Goal: Information Seeking & Learning: Find specific page/section

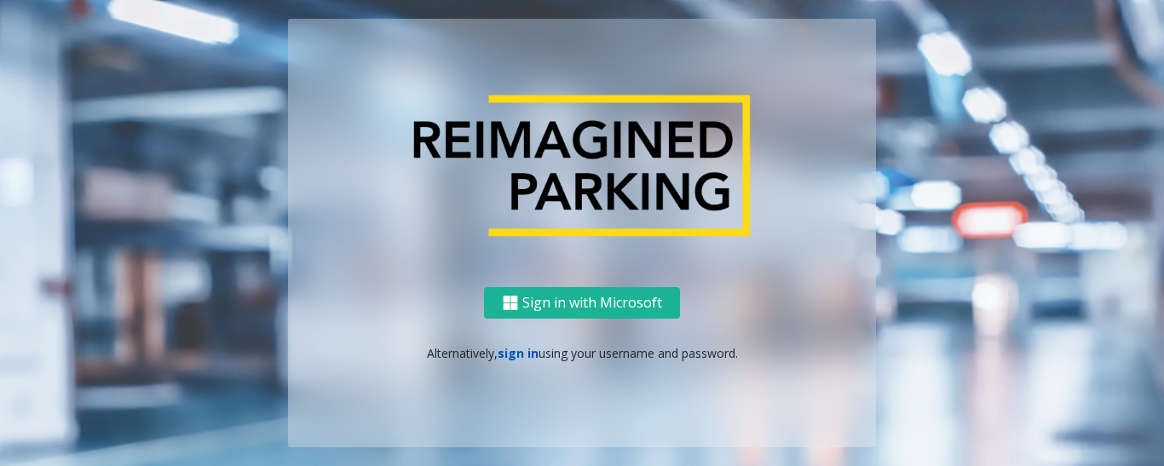
click at [513, 353] on link "sign in" at bounding box center [518, 353] width 41 height 16
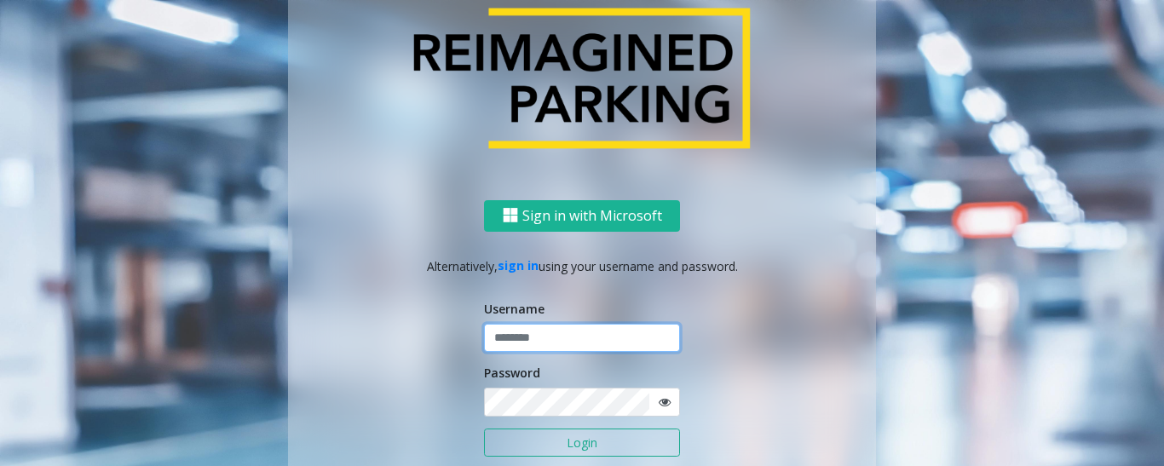
type input "******"
click at [564, 440] on button "Login" at bounding box center [582, 443] width 196 height 29
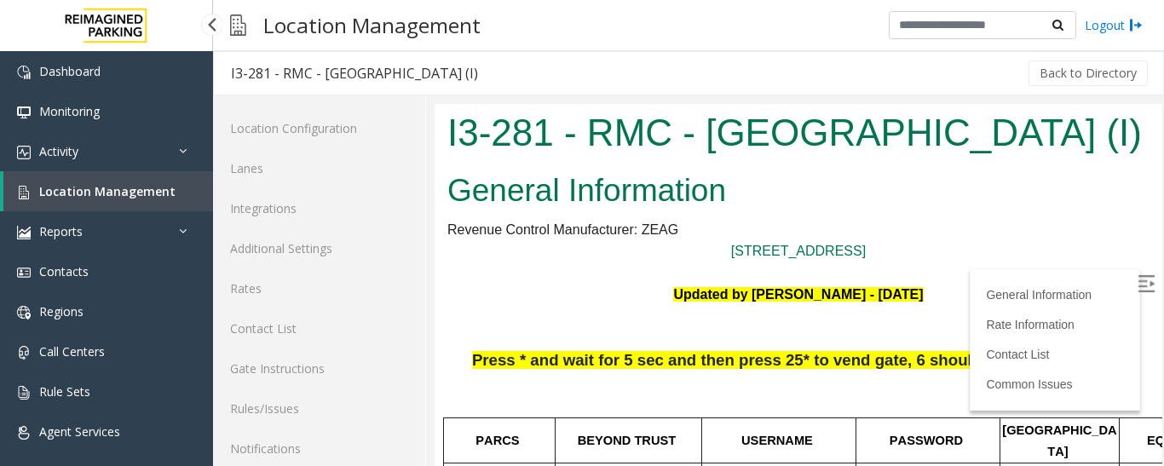
click at [45, 183] on span "Location Management" at bounding box center [107, 191] width 136 height 16
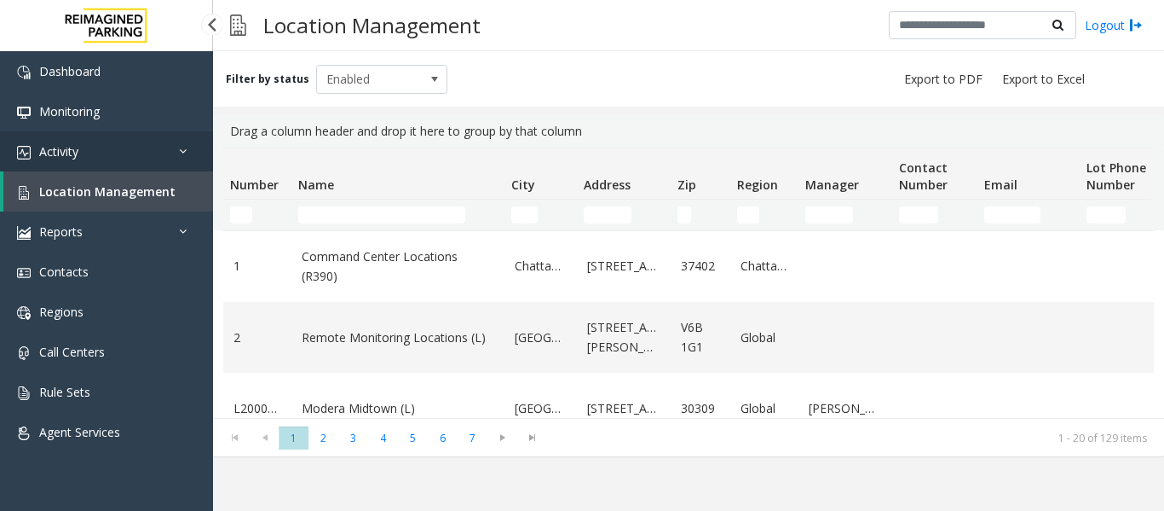
click at [143, 159] on link "Activity" at bounding box center [106, 151] width 213 height 40
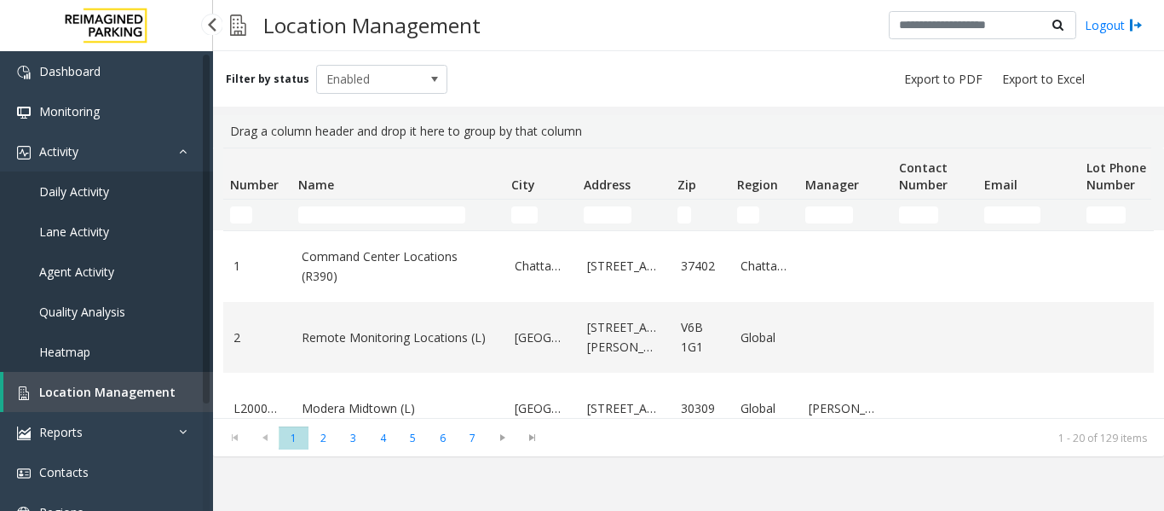
click at [118, 269] on link "Agent Activity" at bounding box center [106, 271] width 213 height 40
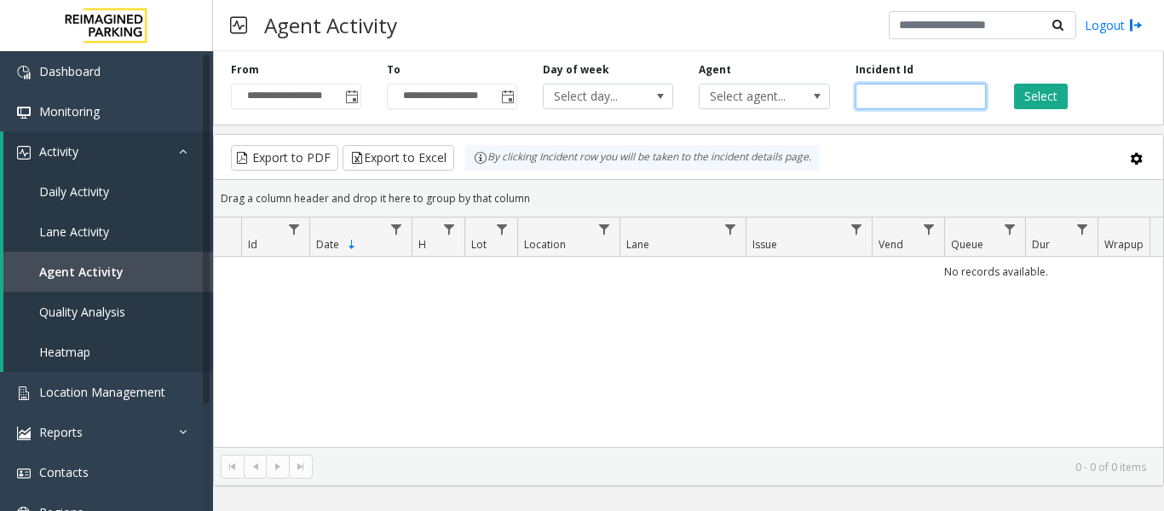
click at [901, 97] on input "number" at bounding box center [921, 97] width 130 height 26
paste input "*******"
type input "*******"
click at [1047, 101] on button "Select" at bounding box center [1041, 97] width 54 height 26
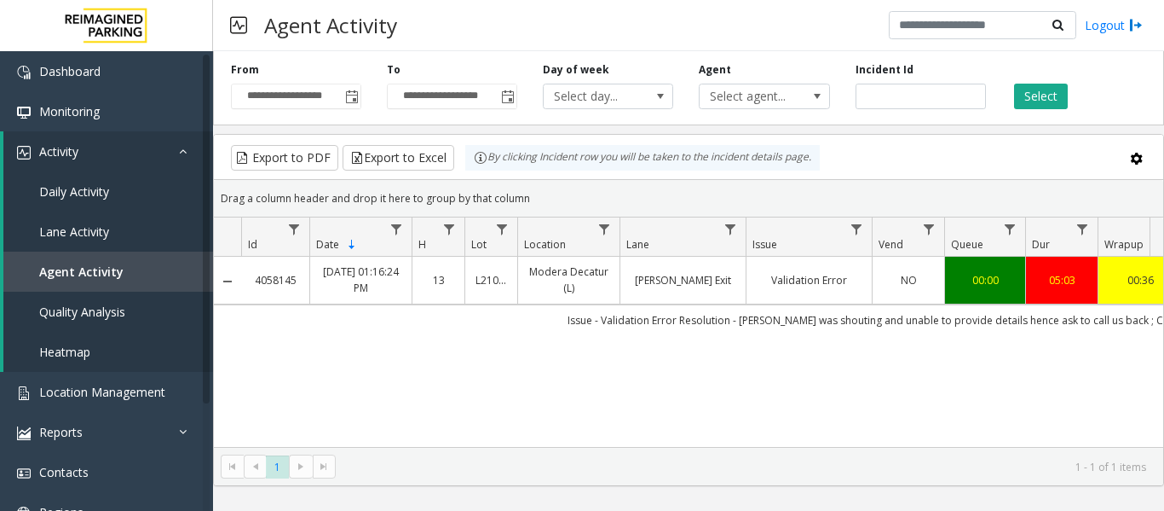
click at [738, 373] on div "4058145 Aug 18, 2025 01:16:24 PM 13 L21093900 Modera Decatur (L) Clairmont Exit…" at bounding box center [689, 363] width 950 height 213
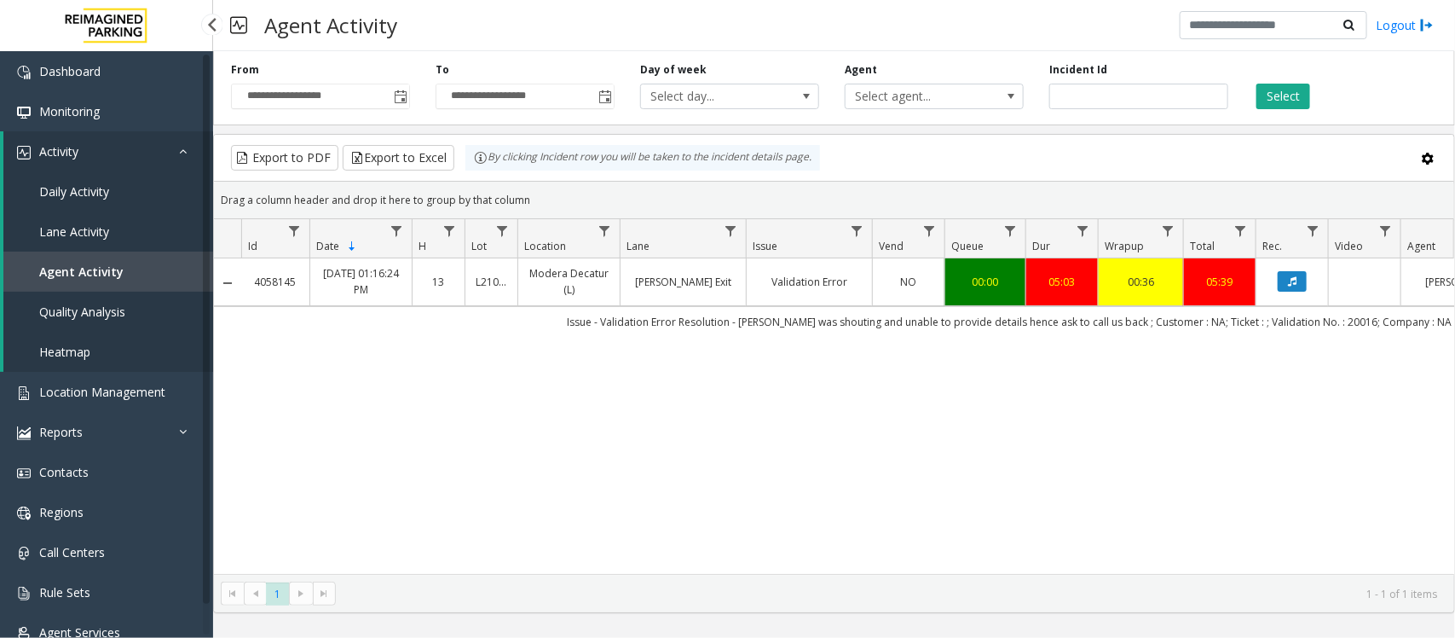
click at [81, 274] on span "Agent Activity" at bounding box center [81, 271] width 84 height 16
click at [108, 396] on span "Location Management" at bounding box center [102, 392] width 126 height 16
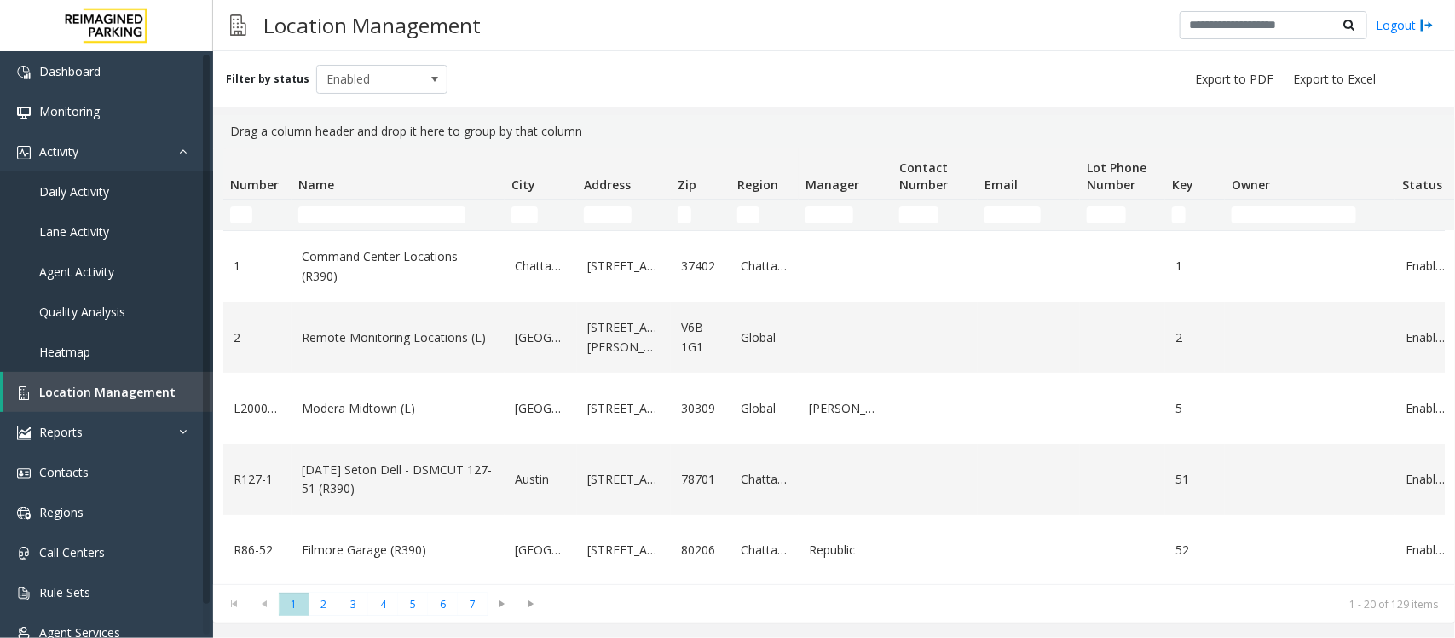
click at [398, 224] on td "Name Filter" at bounding box center [398, 214] width 213 height 31
click at [399, 217] on input "Name Filter" at bounding box center [381, 214] width 167 height 17
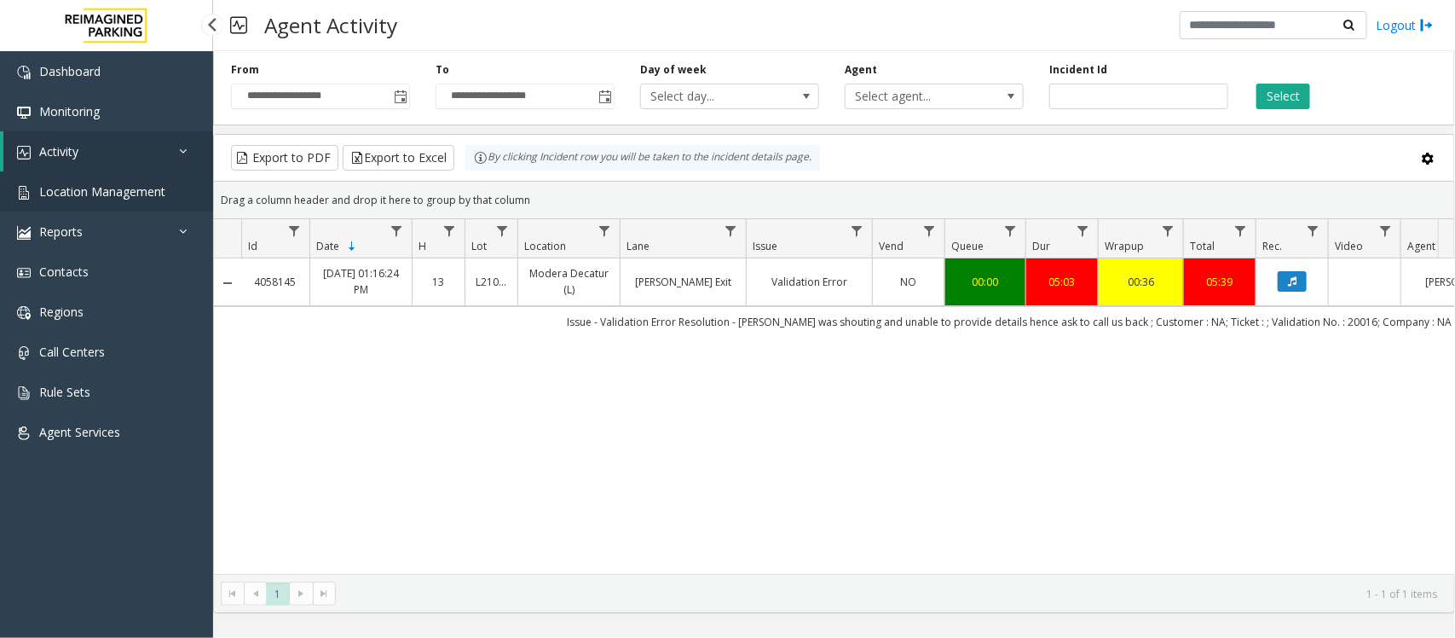
click at [124, 192] on span "Location Management" at bounding box center [102, 191] width 126 height 16
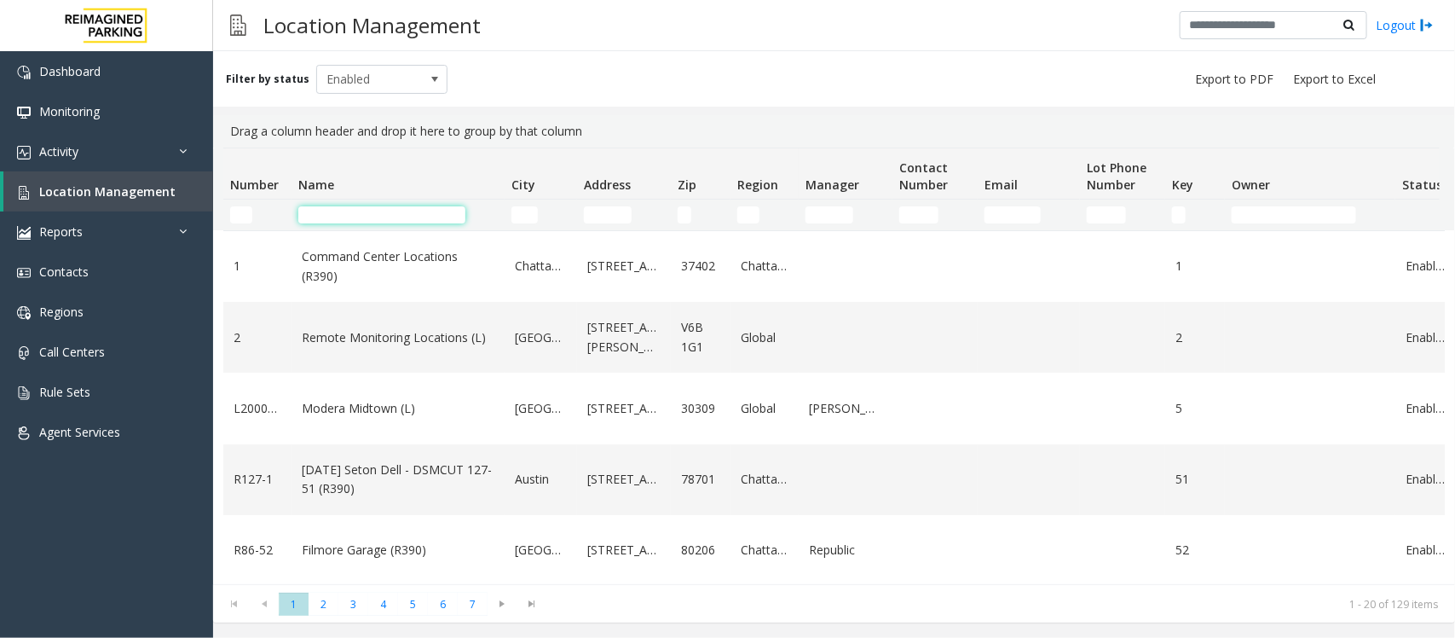
click at [375, 216] on input "Name Filter" at bounding box center [381, 214] width 167 height 17
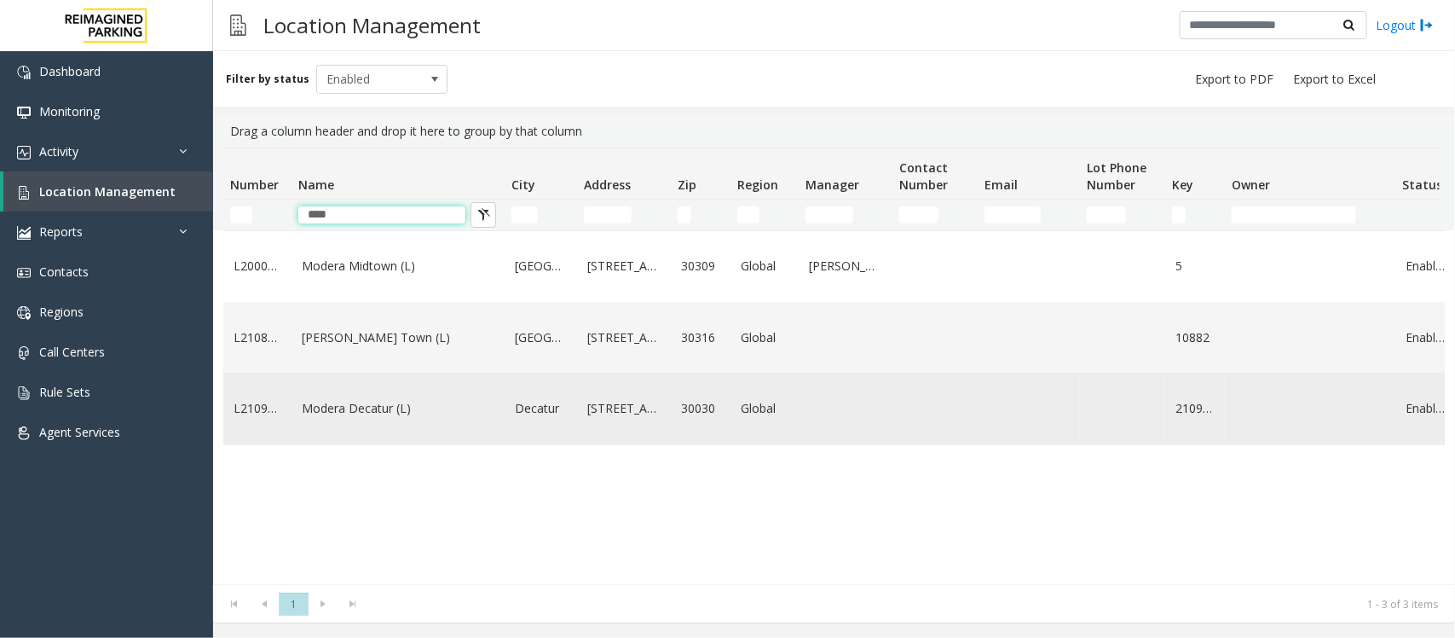
type input "****"
click at [329, 443] on td "Modera Decatur (L)" at bounding box center [398, 408] width 213 height 71
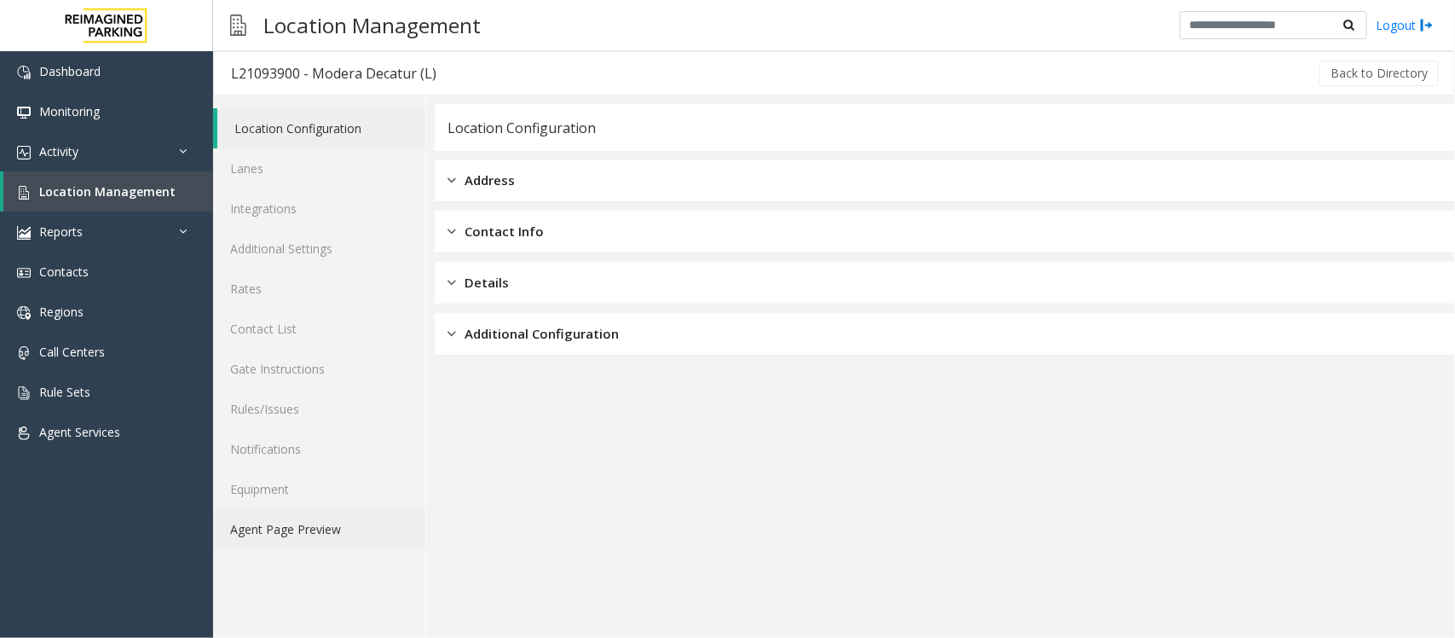
click at [279, 538] on link "Agent Page Preview" at bounding box center [319, 529] width 212 height 40
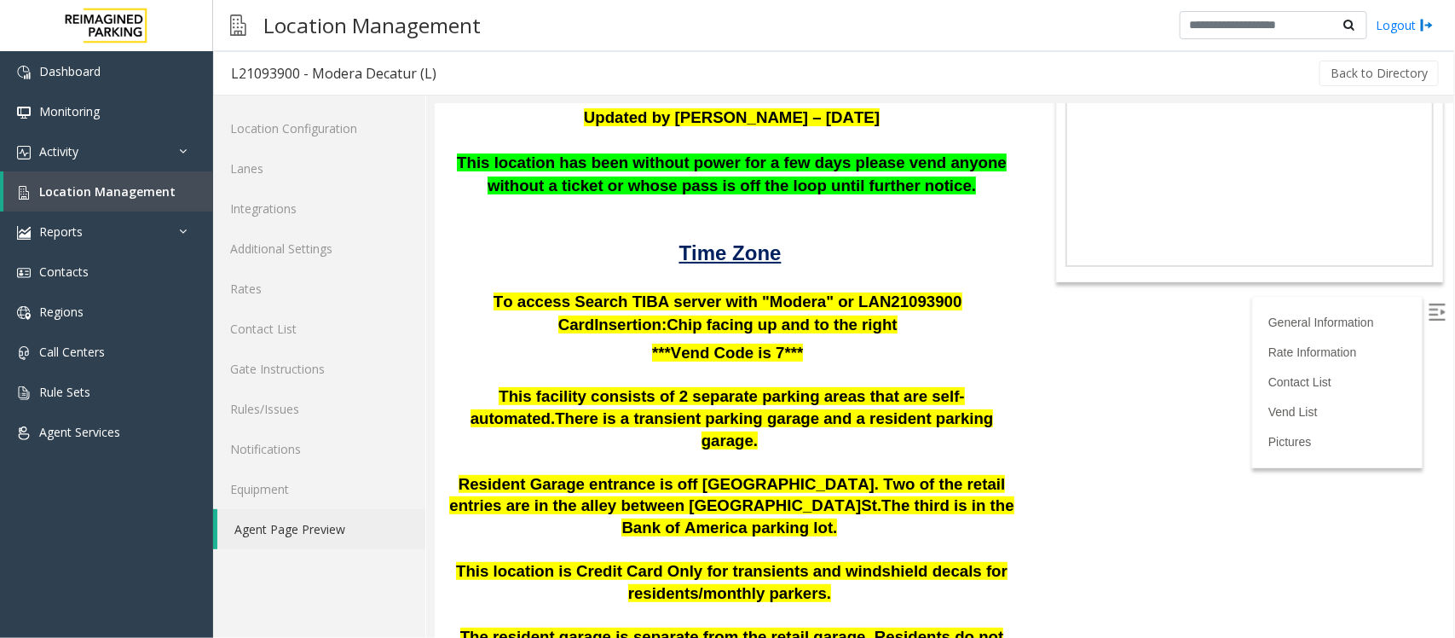
scroll to position [107, 0]
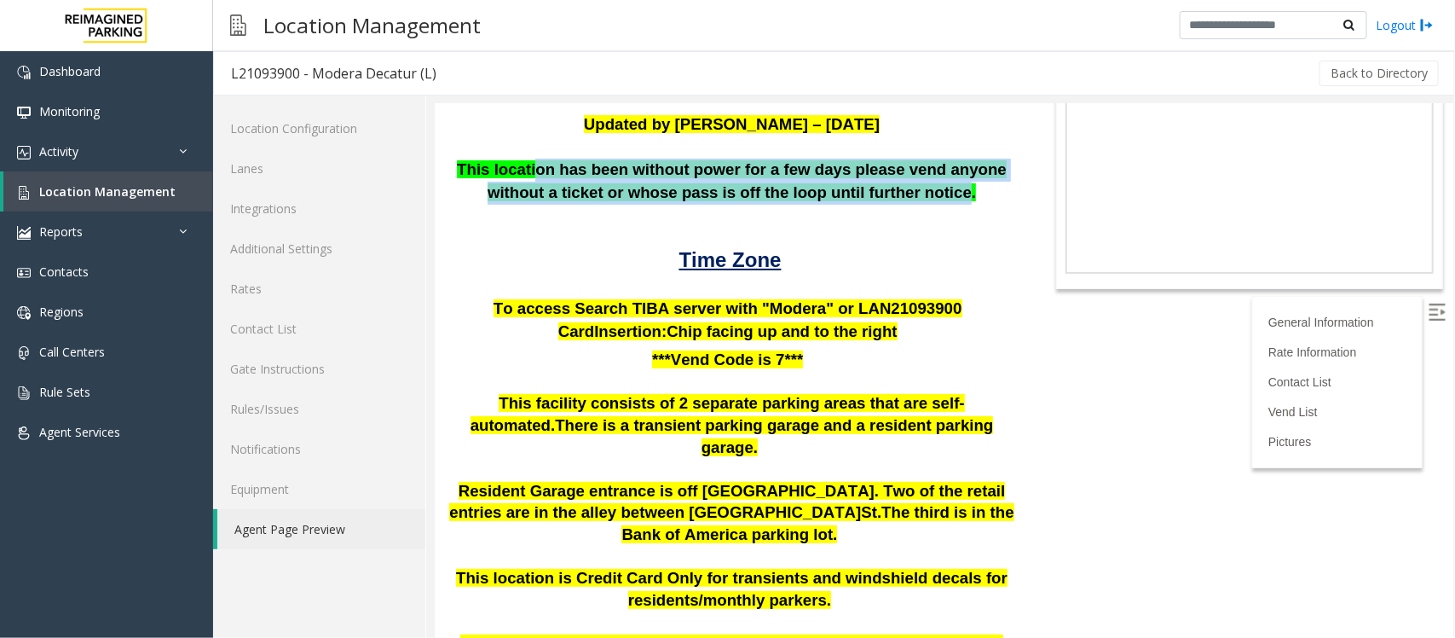
drag, startPoint x: 522, startPoint y: 161, endPoint x: 900, endPoint y: 195, distance: 380.0
click at [900, 195] on b "This location has been without power for a few days please vend anyone without …" at bounding box center [731, 179] width 550 height 41
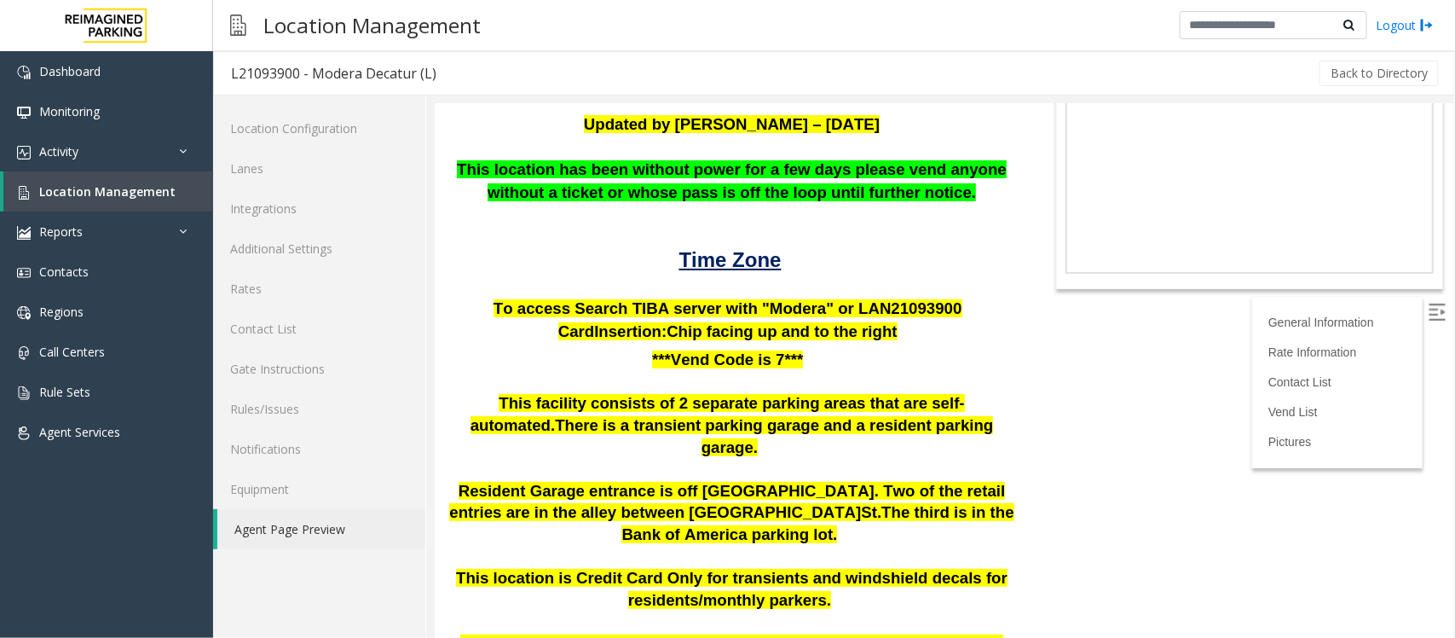
click at [754, 220] on p at bounding box center [731, 215] width 569 height 23
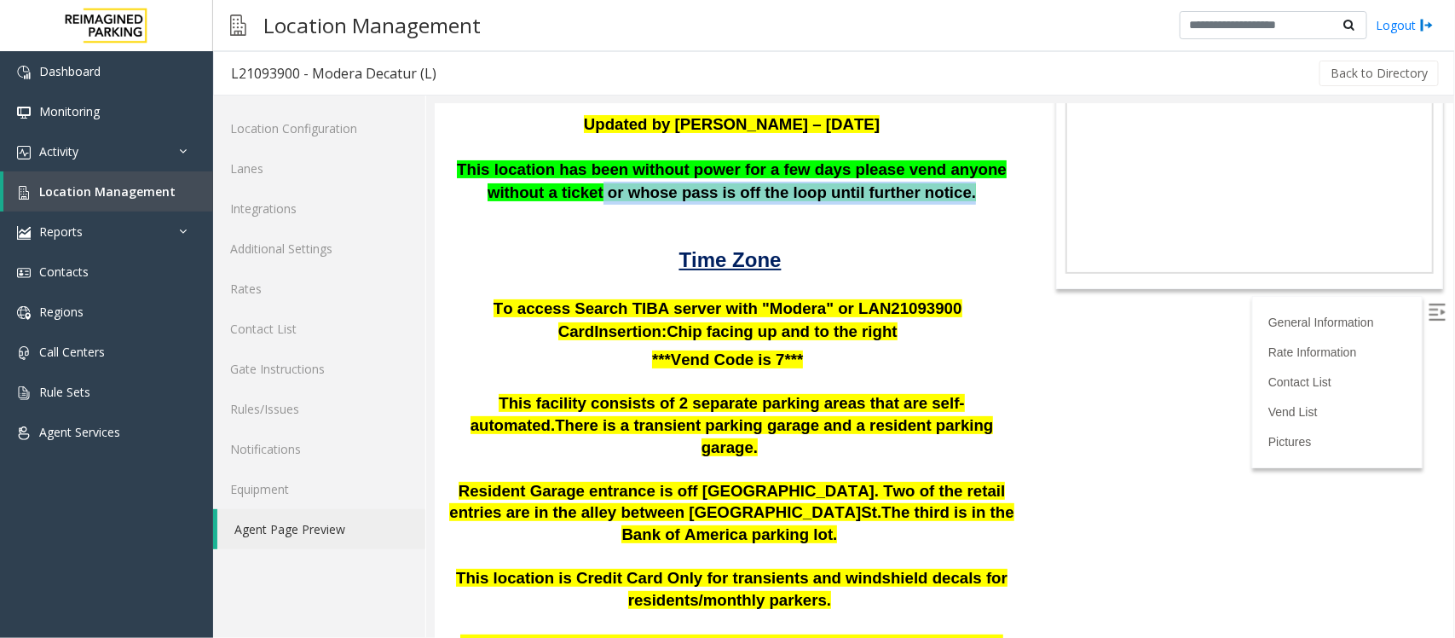
drag, startPoint x: 583, startPoint y: 193, endPoint x: 785, endPoint y: 212, distance: 203.0
click at [784, 212] on div "Updated by Kunal Singh – 5th June 2025 This location has been without power for…" at bounding box center [731, 205] width 569 height 184
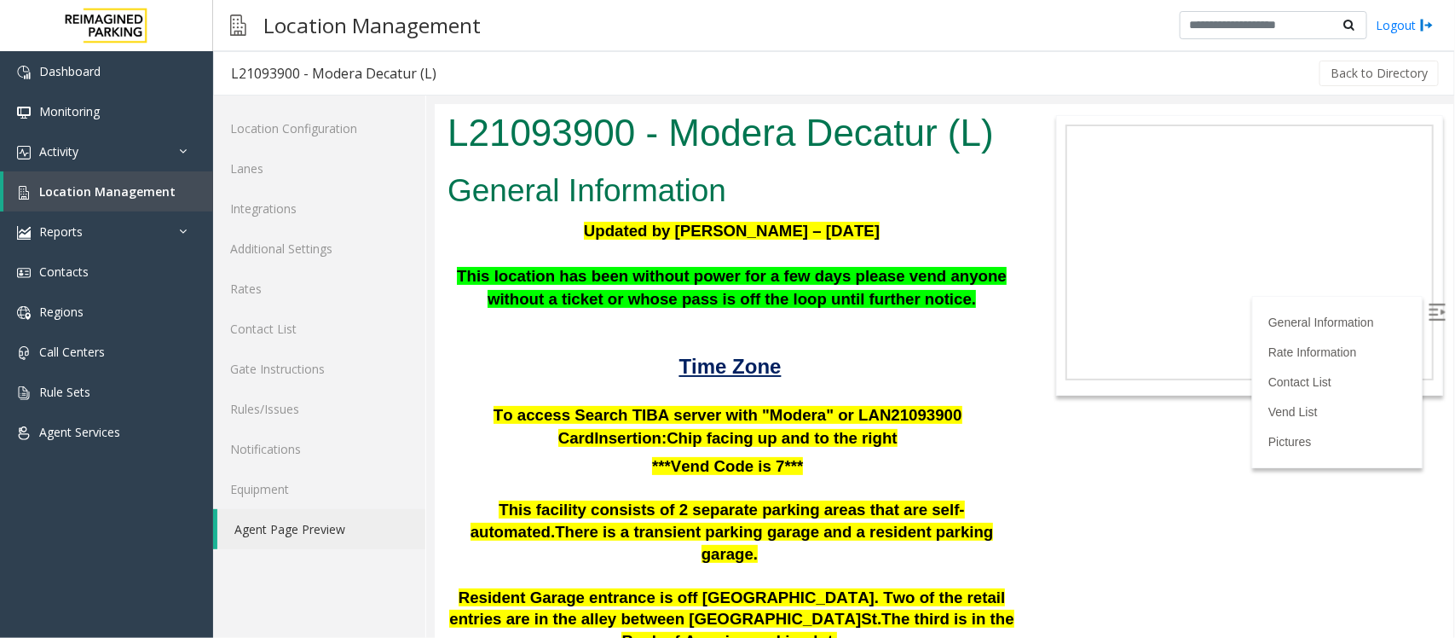
click at [721, 265] on p "This location has been without power for a few days please vend anyone without …" at bounding box center [731, 286] width 569 height 45
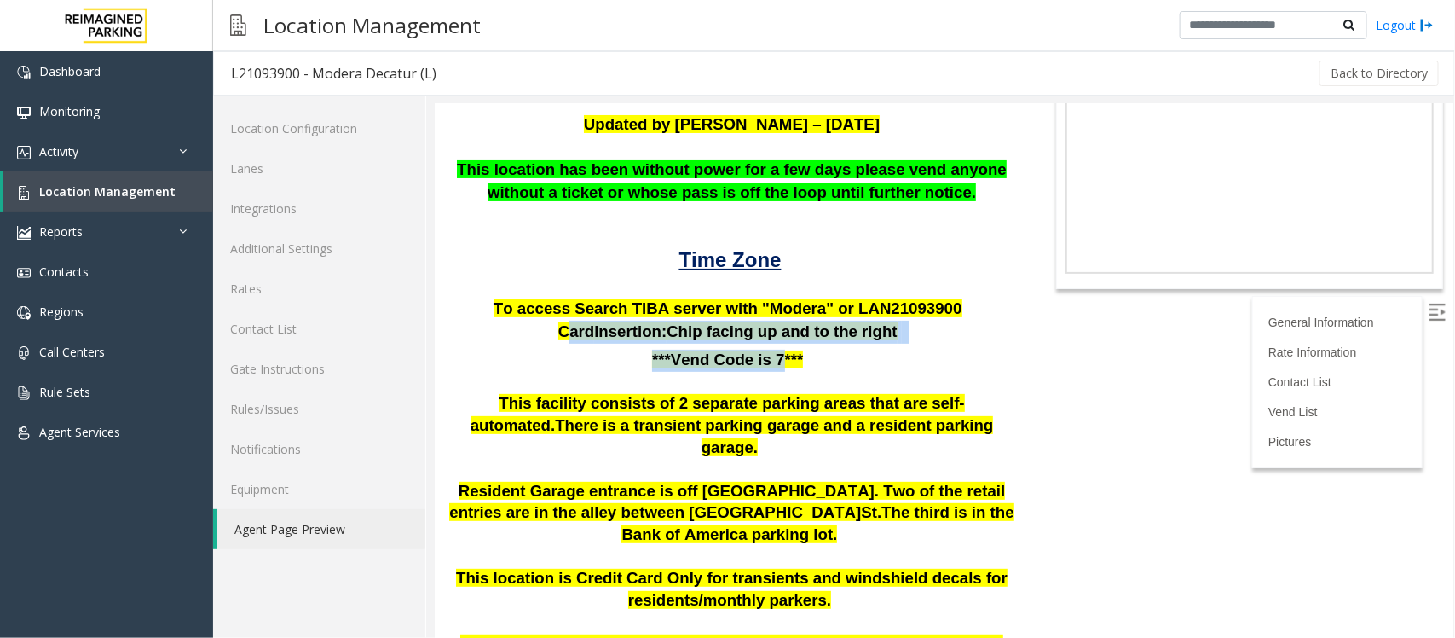
drag, startPoint x: 583, startPoint y: 321, endPoint x: 767, endPoint y: 343, distance: 185.4
click at [767, 343] on div "Updated by Kunal Singh – 5th June 2025 This location has been without power for…" at bounding box center [731, 515] width 569 height 804
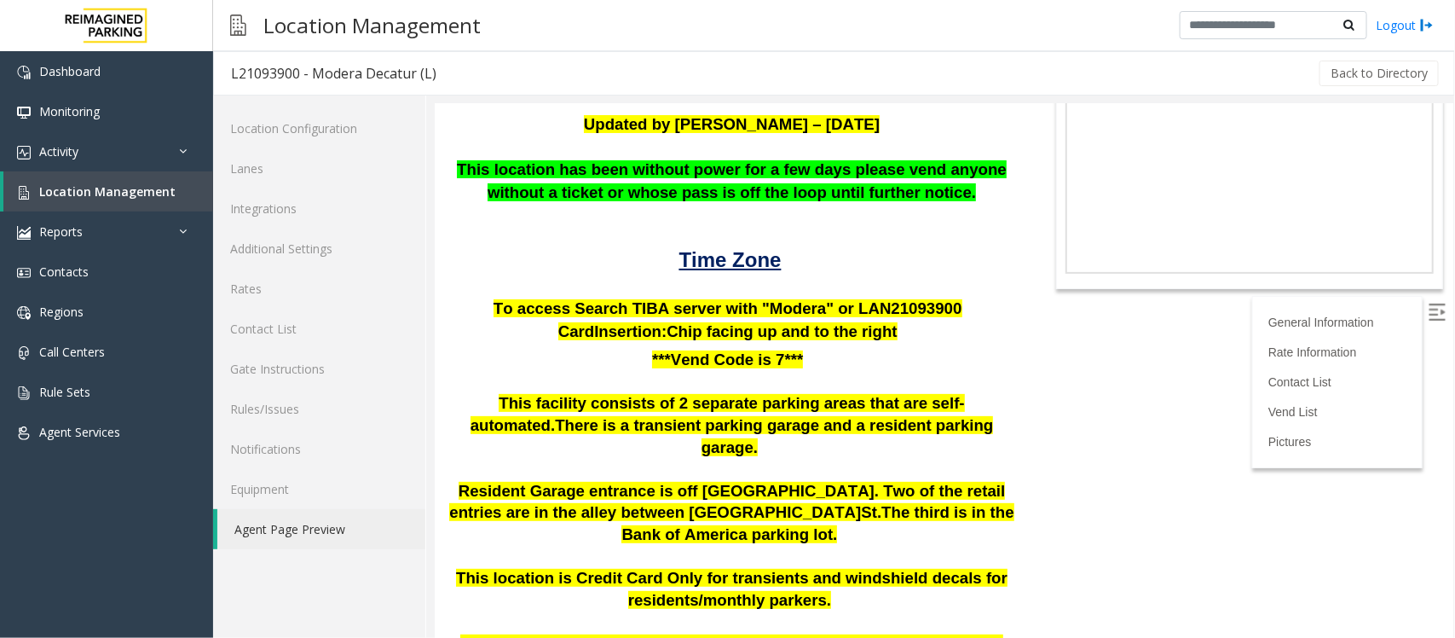
click at [818, 349] on p "***Vend Code is 7***" at bounding box center [731, 360] width 569 height 22
drag, startPoint x: 806, startPoint y: 361, endPoint x: 630, endPoint y: 365, distance: 176.5
click at [630, 365] on p "***Vend Code is 7***" at bounding box center [731, 360] width 569 height 22
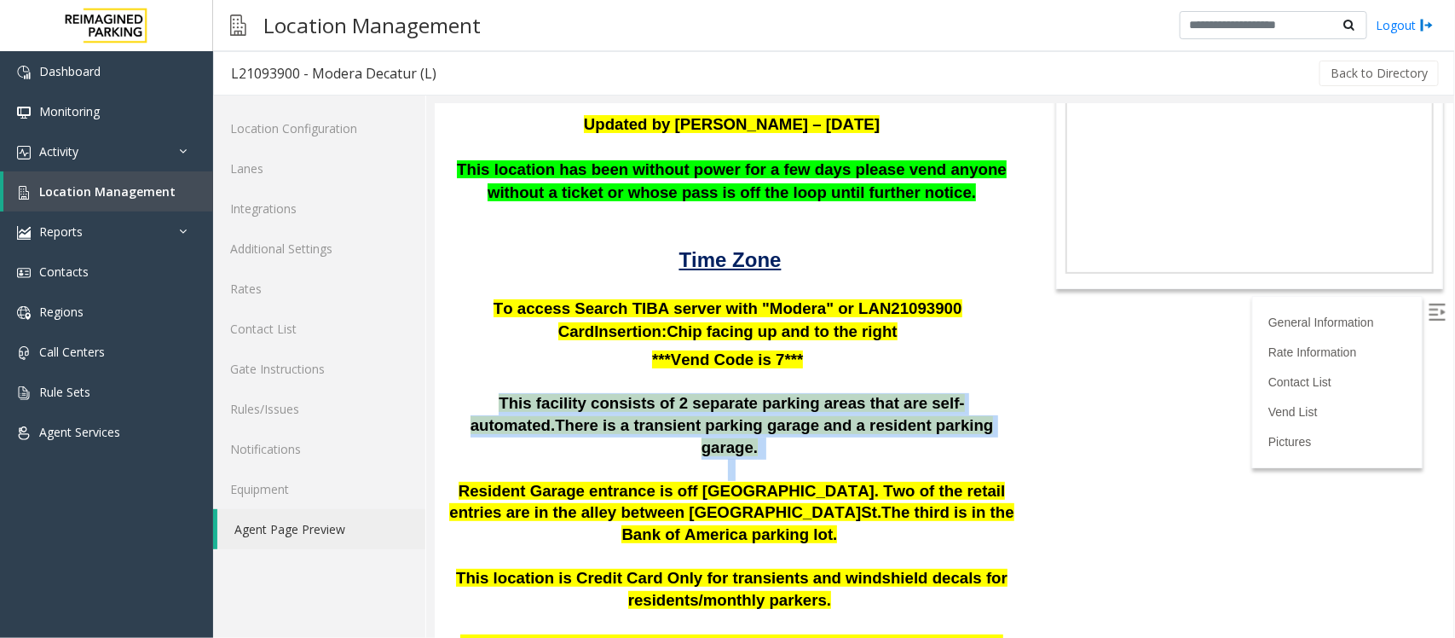
drag, startPoint x: 454, startPoint y: 407, endPoint x: 914, endPoint y: 440, distance: 461.5
click at [914, 440] on div "Updated by Kunal Singh – 5th June 2025 This location has been without power for…" at bounding box center [731, 515] width 569 height 804
click at [937, 428] on p "This facility consists of 2 separate parking areas that are self-automated . Th…" at bounding box center [731, 425] width 569 height 66
drag, startPoint x: 934, startPoint y: 428, endPoint x: 465, endPoint y: 408, distance: 470.1
click at [465, 408] on p "This facility consists of 2 separate parking areas that are self-automated . Th…" at bounding box center [731, 425] width 569 height 66
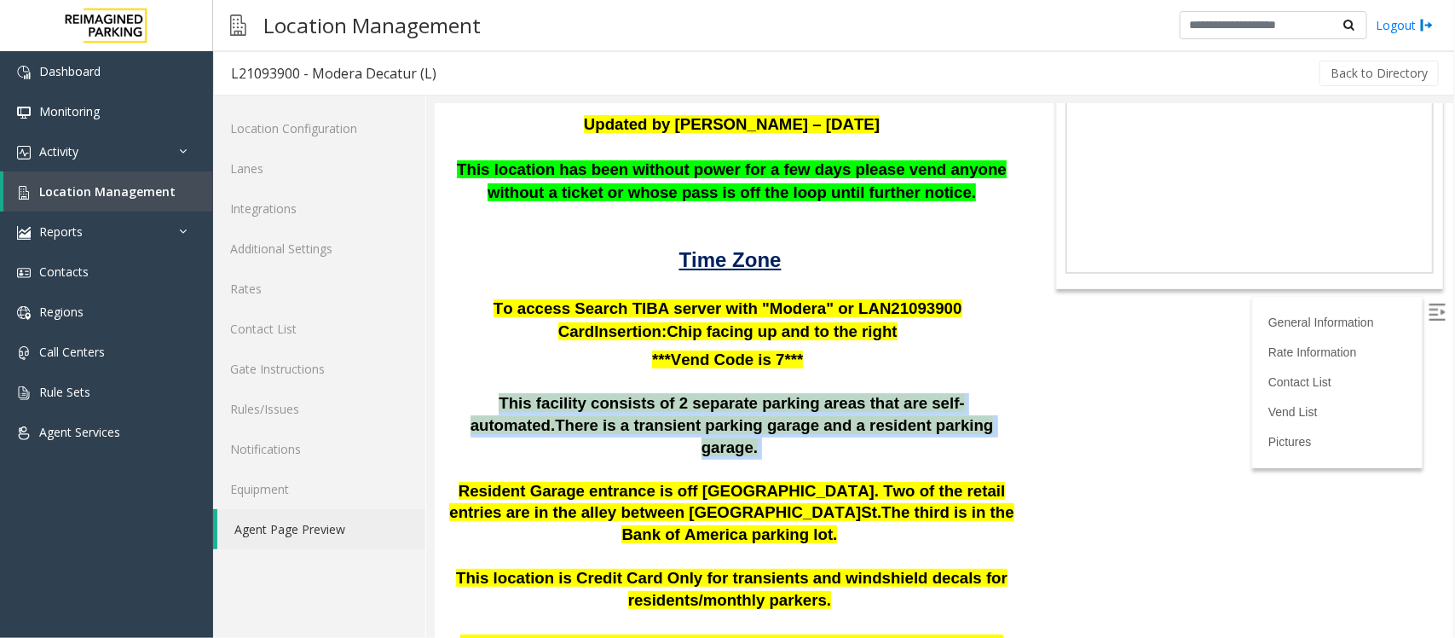
click at [468, 415] on p "This facility consists of 2 separate parking areas that are self-automated . Th…" at bounding box center [731, 425] width 569 height 66
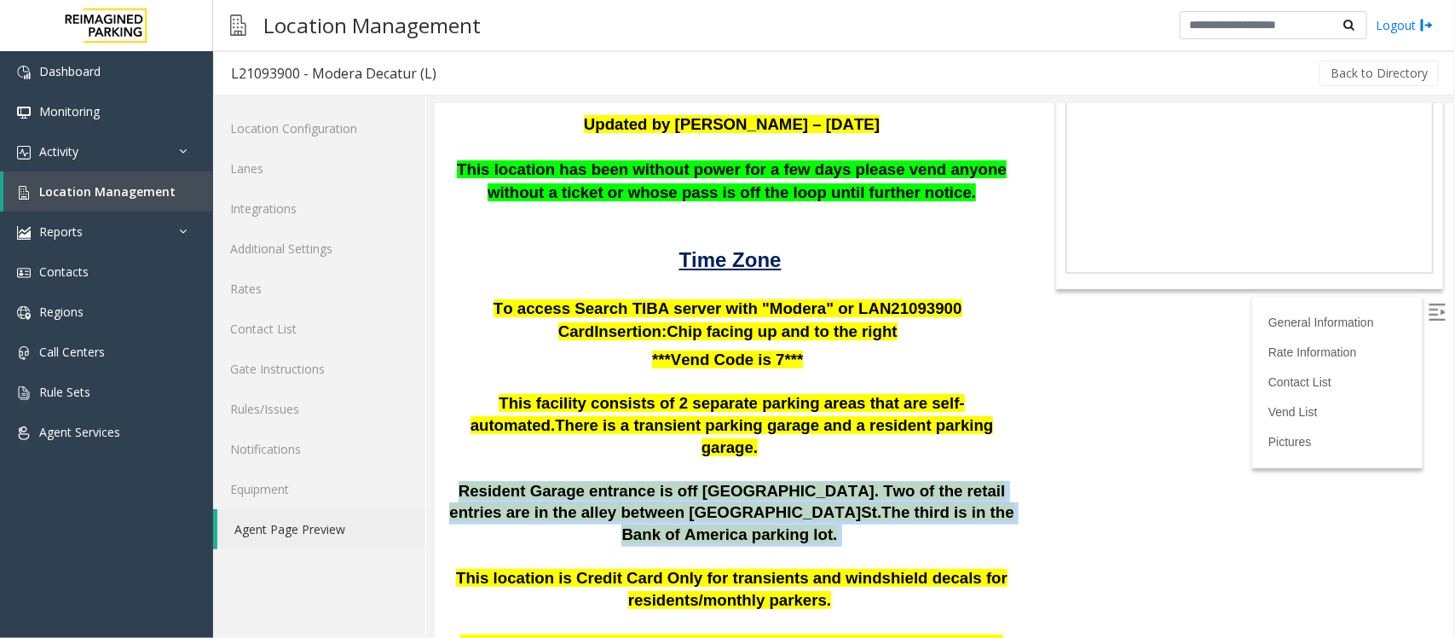
drag, startPoint x: 451, startPoint y: 475, endPoint x: 775, endPoint y: 523, distance: 327.4
click at [775, 523] on p "Resident Garage entrance is off Clairemont Ave. Two of the retail entries are i…" at bounding box center [731, 513] width 569 height 66
drag, startPoint x: 773, startPoint y: 523, endPoint x: 473, endPoint y: 474, distance: 304.0
click at [473, 480] on p "Resident Garage entrance is off Clairemont Ave. Two of the retail entries are i…" at bounding box center [731, 513] width 569 height 66
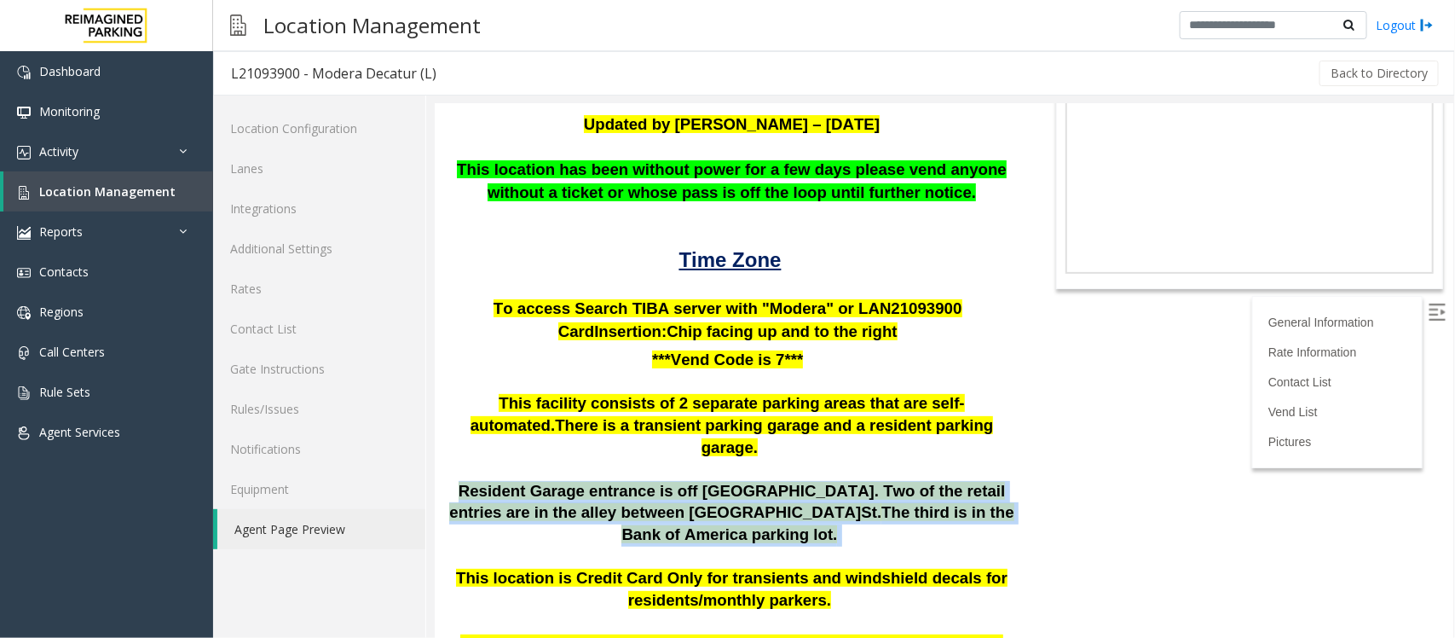
click at [478, 481] on span "Resident Garage entrance is off Clairemont Ave. Two of the retail entries are i…" at bounding box center [726, 501] width 556 height 40
drag, startPoint x: 455, startPoint y: 474, endPoint x: 782, endPoint y: 508, distance: 328.3
click at [782, 508] on p "Resident Garage entrance is off Clairemont Ave. Two of the retail entries are i…" at bounding box center [731, 513] width 569 height 66
click at [782, 509] on p "Resident Garage entrance is off Clairemont Ave. Two of the retail entries are i…" at bounding box center [731, 513] width 569 height 66
drag, startPoint x: 771, startPoint y: 512, endPoint x: 453, endPoint y: 472, distance: 321.3
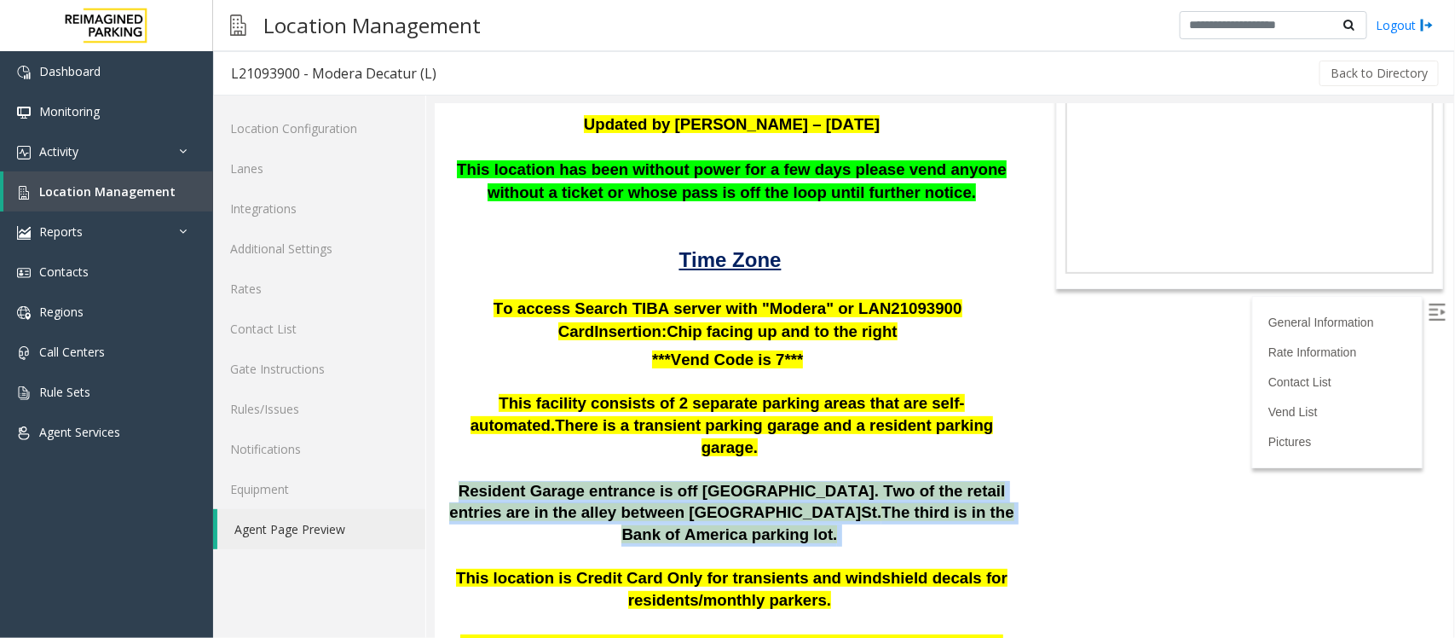
click at [453, 480] on p "Resident Garage entrance is off Clairemont Ave. Two of the retail entries are i…" at bounding box center [731, 513] width 569 height 66
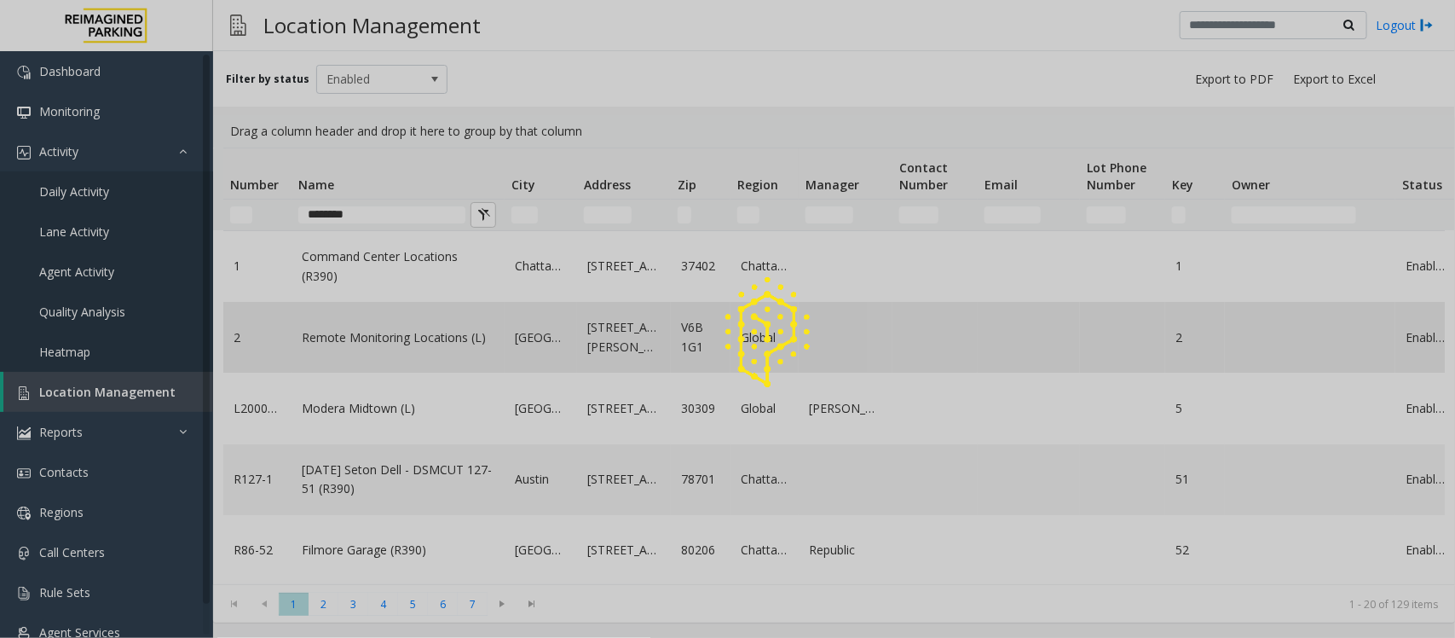
type input "********"
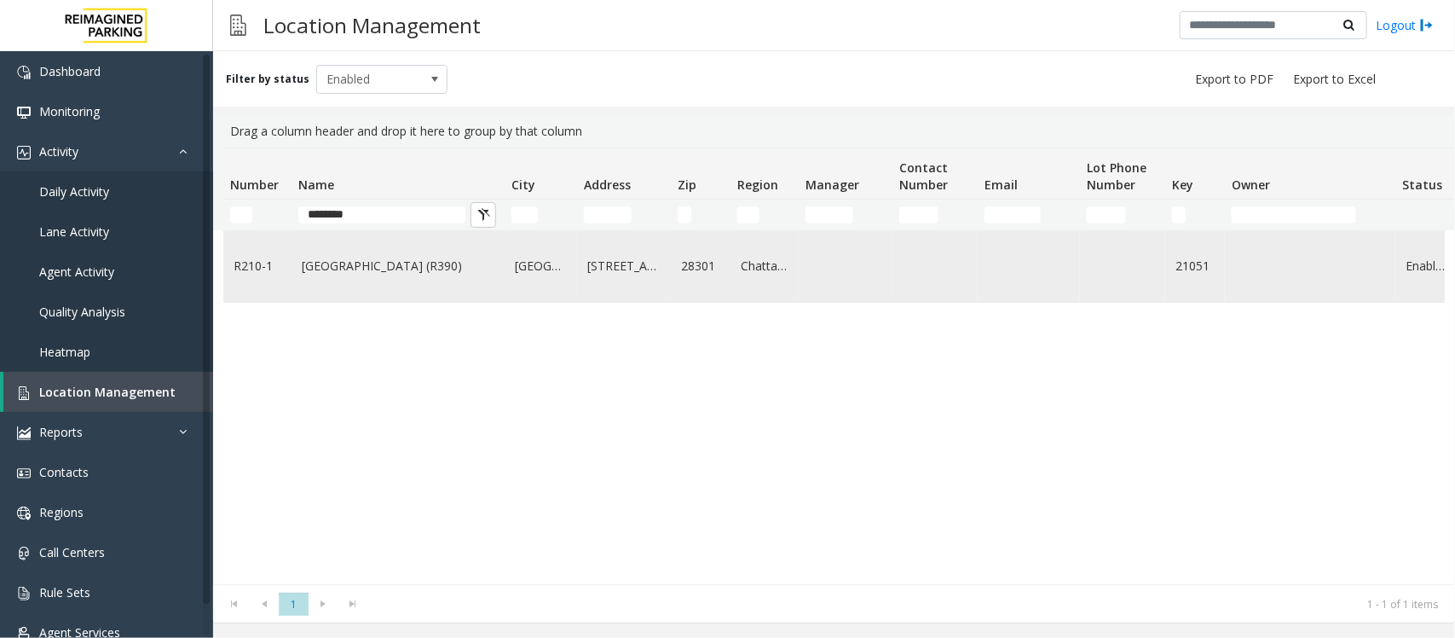
click at [380, 267] on link "FRANKLIN ST GARAGE (R390)" at bounding box center [398, 266] width 193 height 19
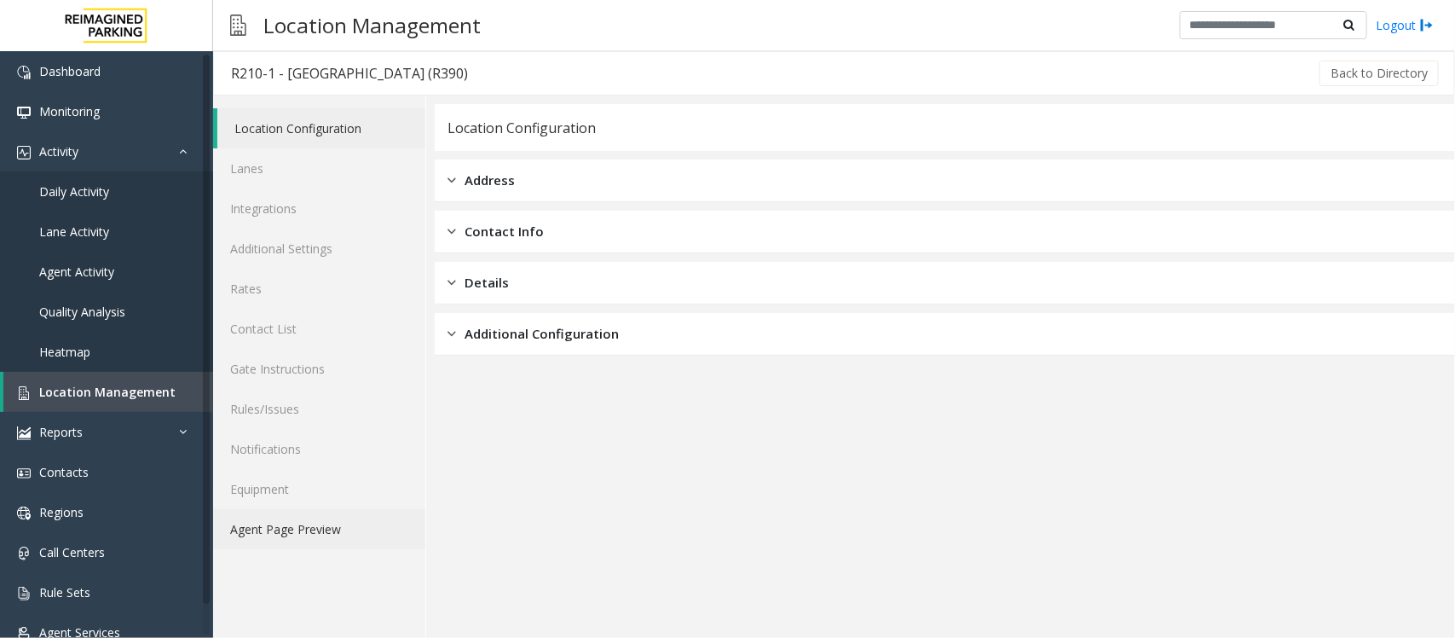
click at [275, 535] on link "Agent Page Preview" at bounding box center [319, 529] width 212 height 40
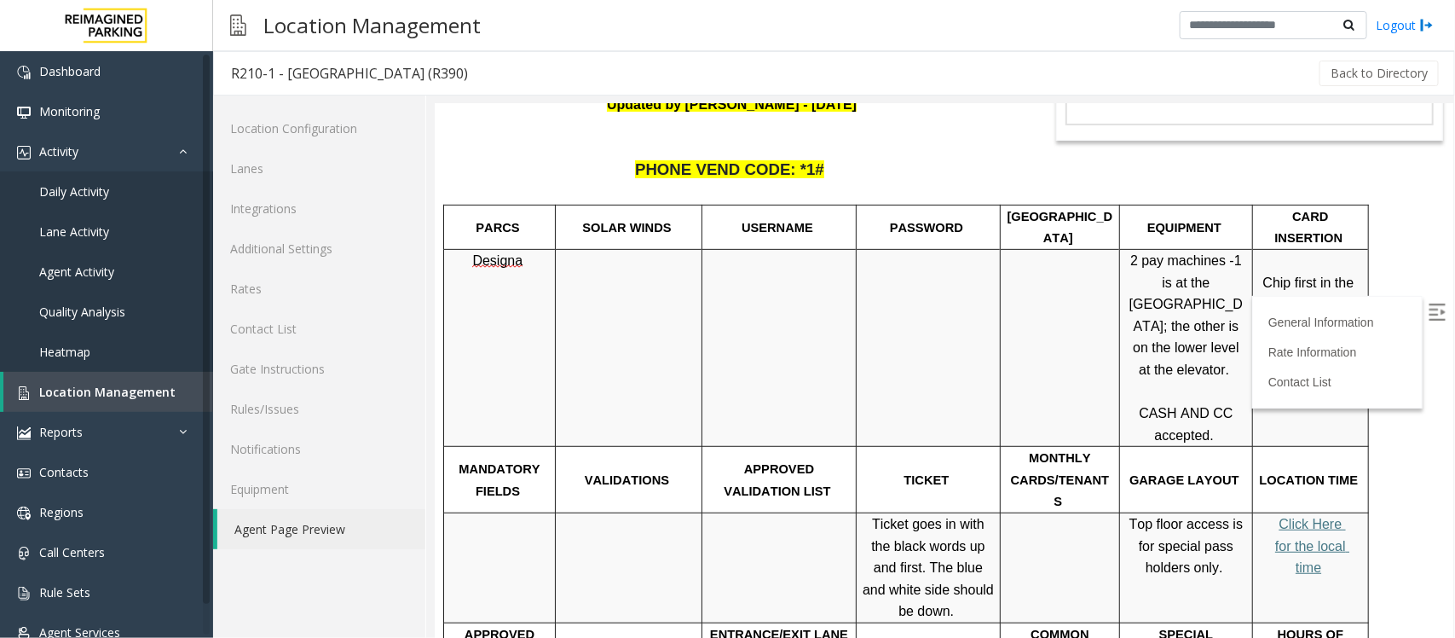
scroll to position [320, 0]
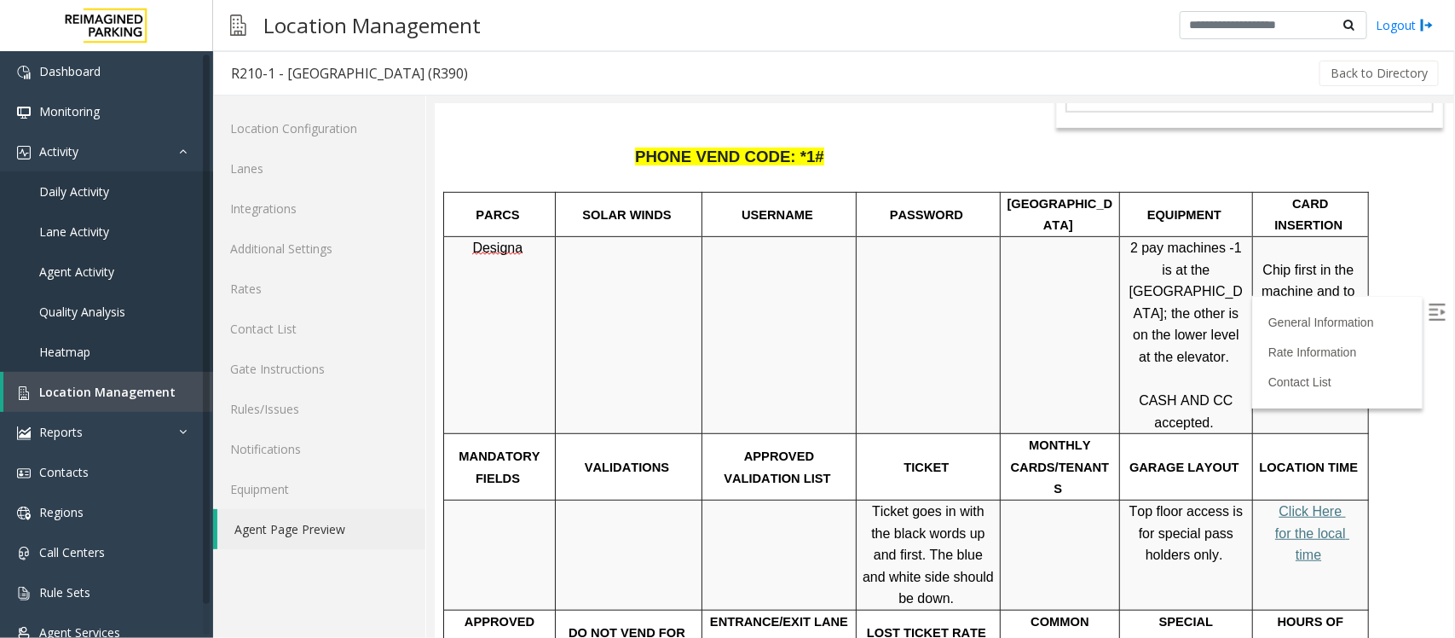
click at [1428, 317] on img at bounding box center [1436, 311] width 17 height 17
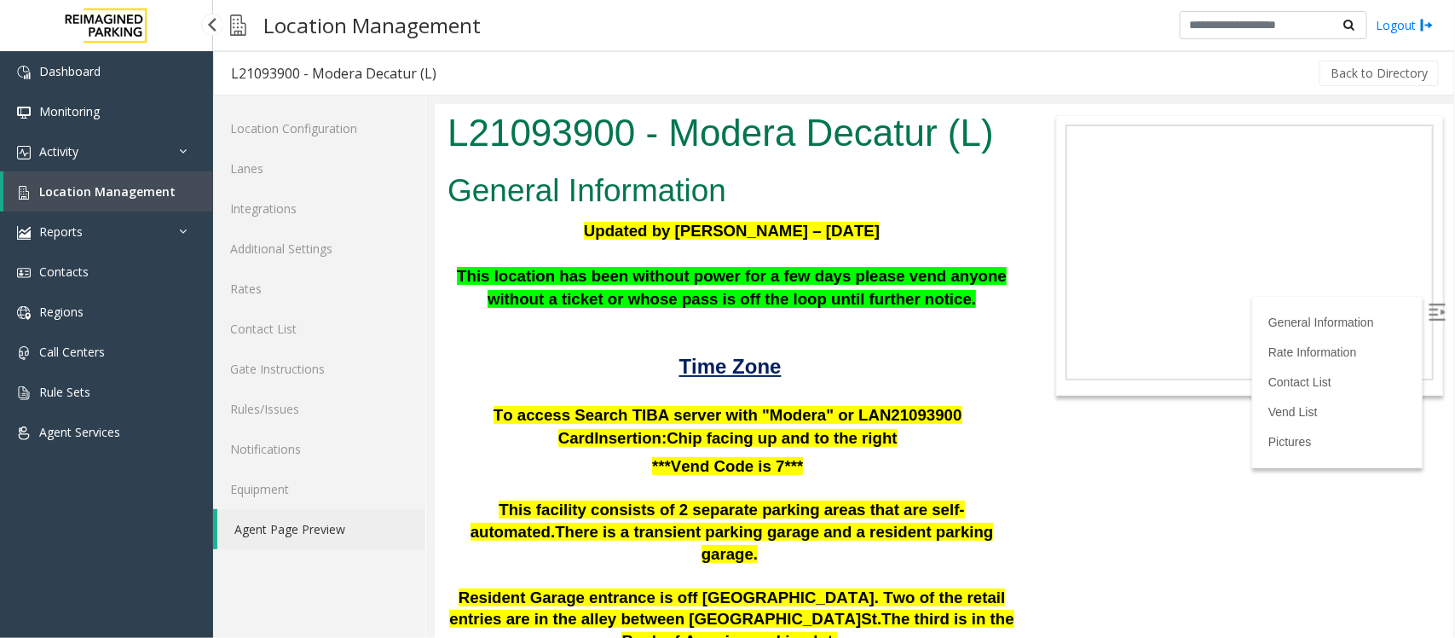
scroll to position [107, 0]
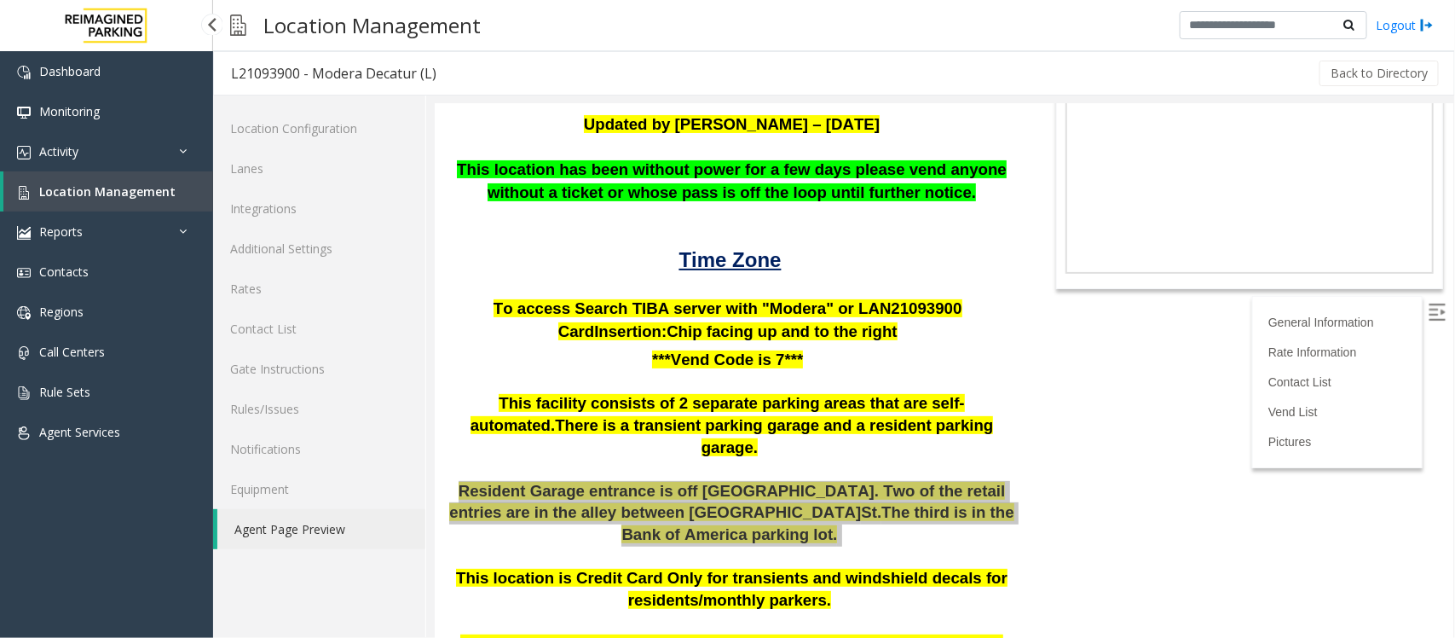
drag, startPoint x: 0, startPoint y: 0, endPoint x: 115, endPoint y: 190, distance: 222.2
click at [115, 190] on span "Location Management" at bounding box center [107, 191] width 136 height 16
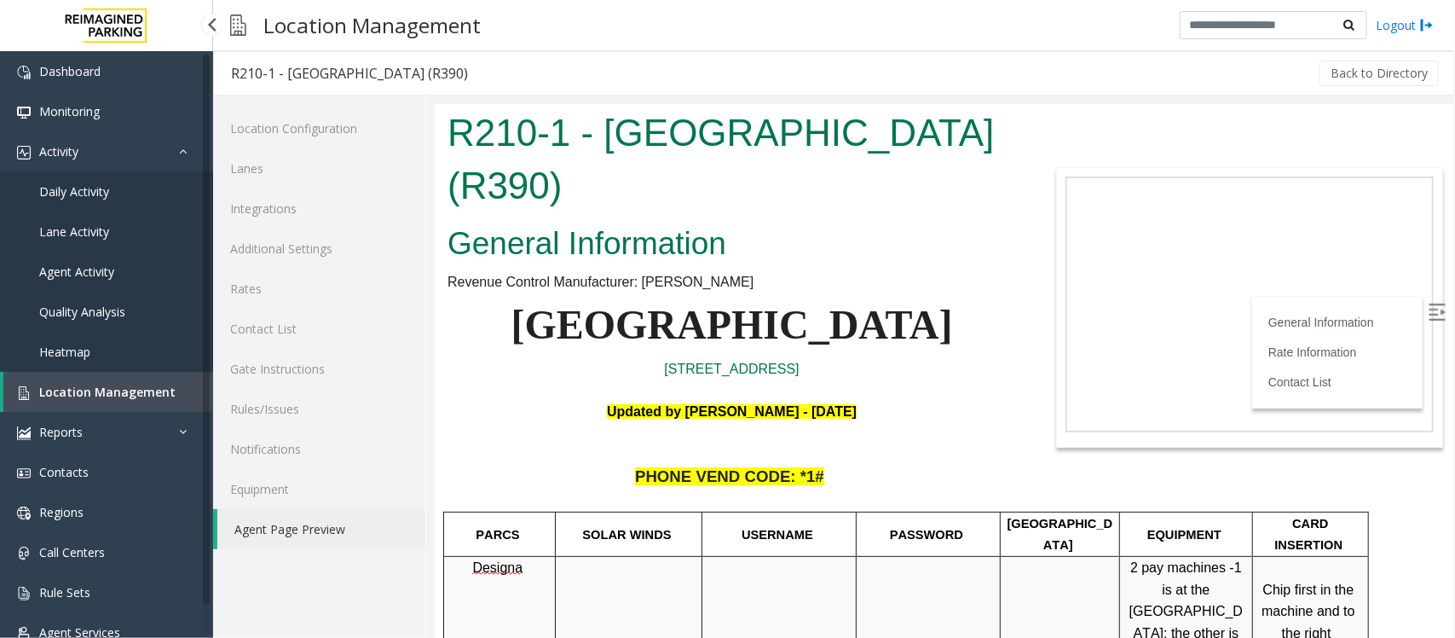
scroll to position [320, 0]
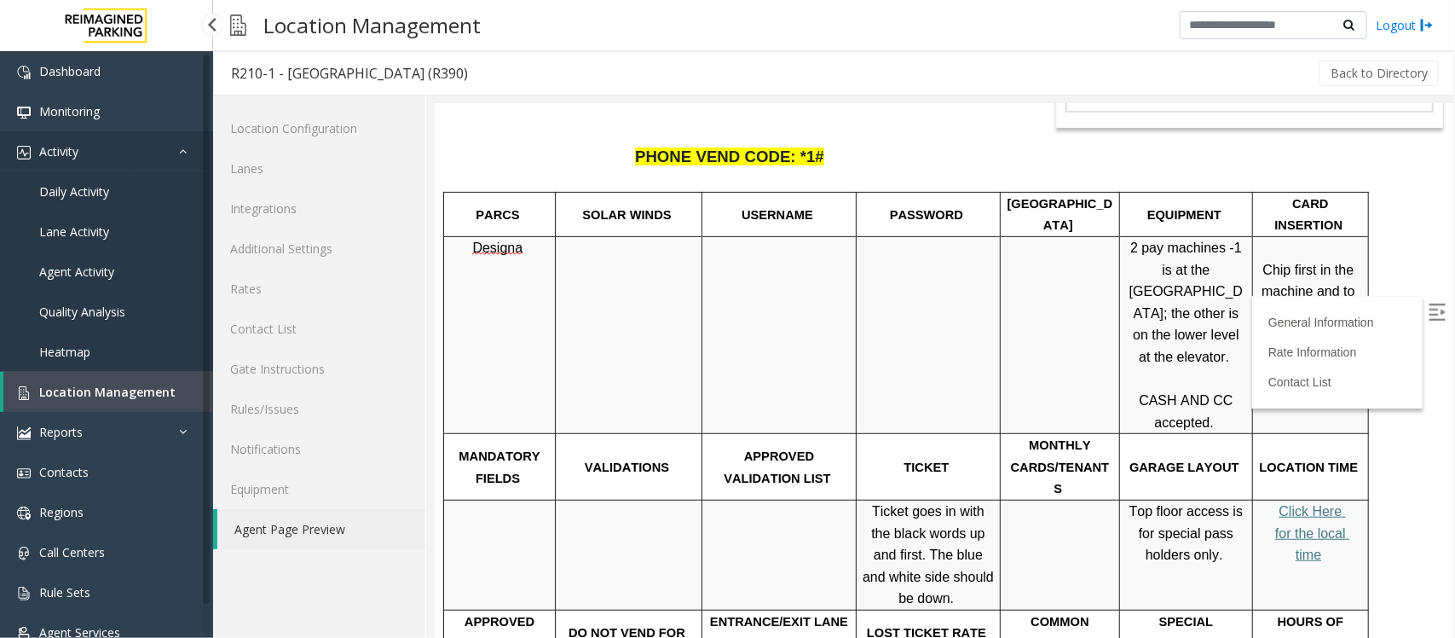
click at [176, 145] on link "Activity" at bounding box center [106, 151] width 213 height 40
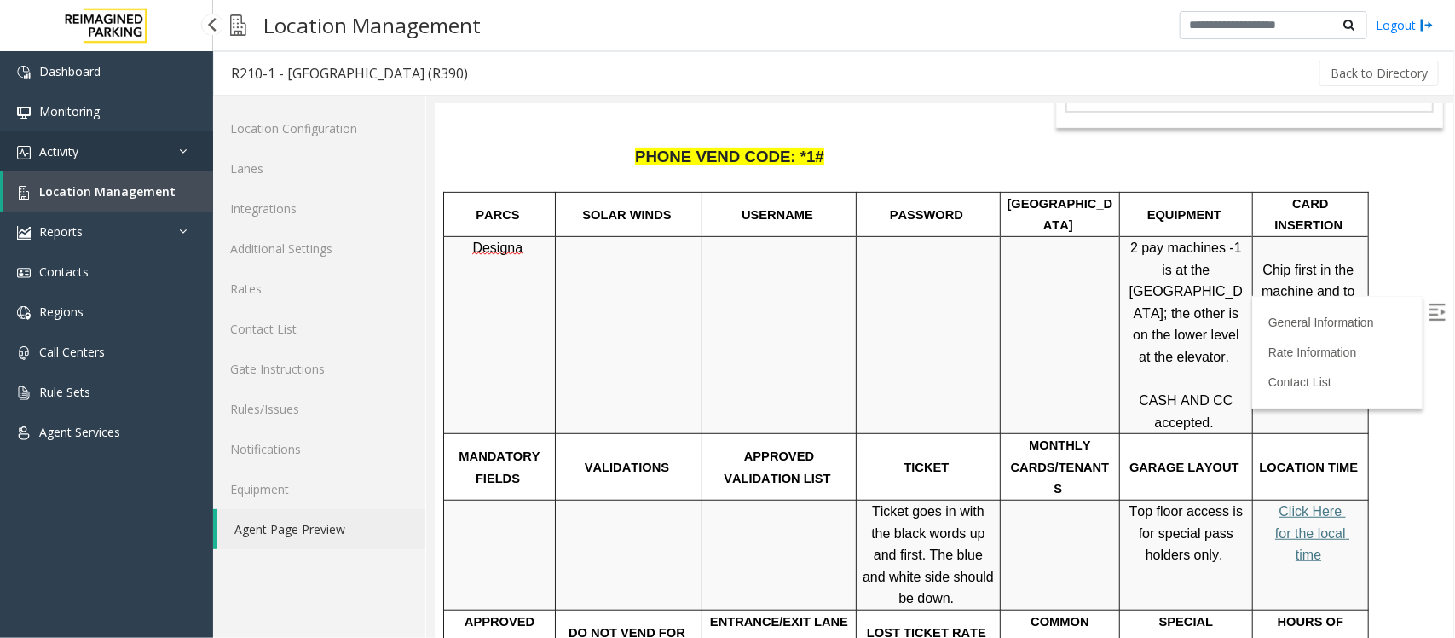
click at [176, 152] on link "Activity" at bounding box center [106, 151] width 213 height 40
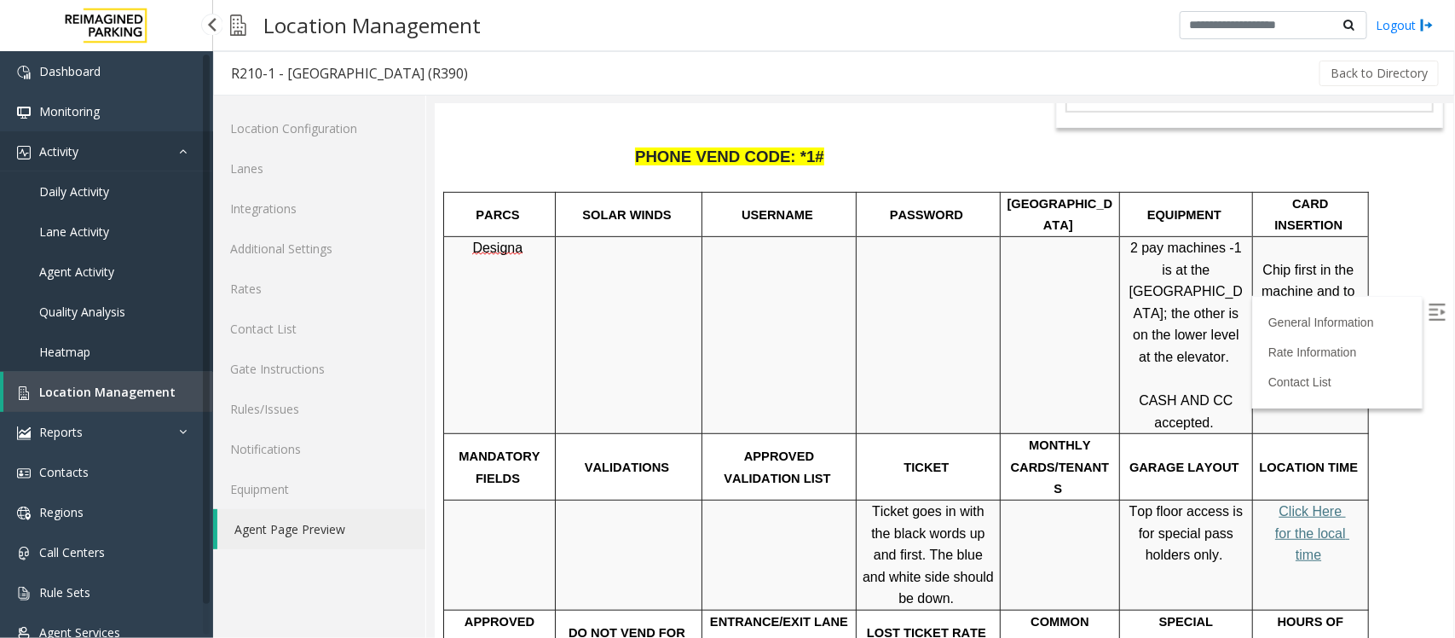
click at [176, 147] on link "Activity" at bounding box center [106, 151] width 213 height 40
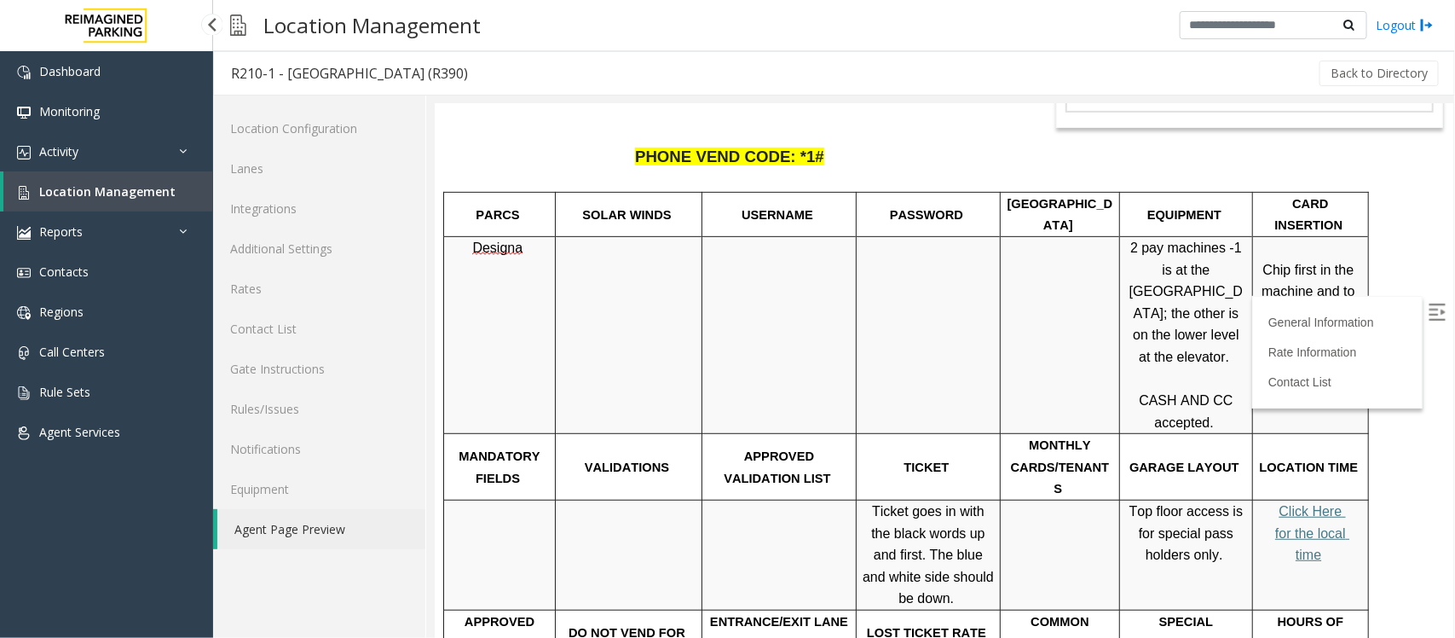
click at [134, 201] on link "Location Management" at bounding box center [108, 191] width 210 height 40
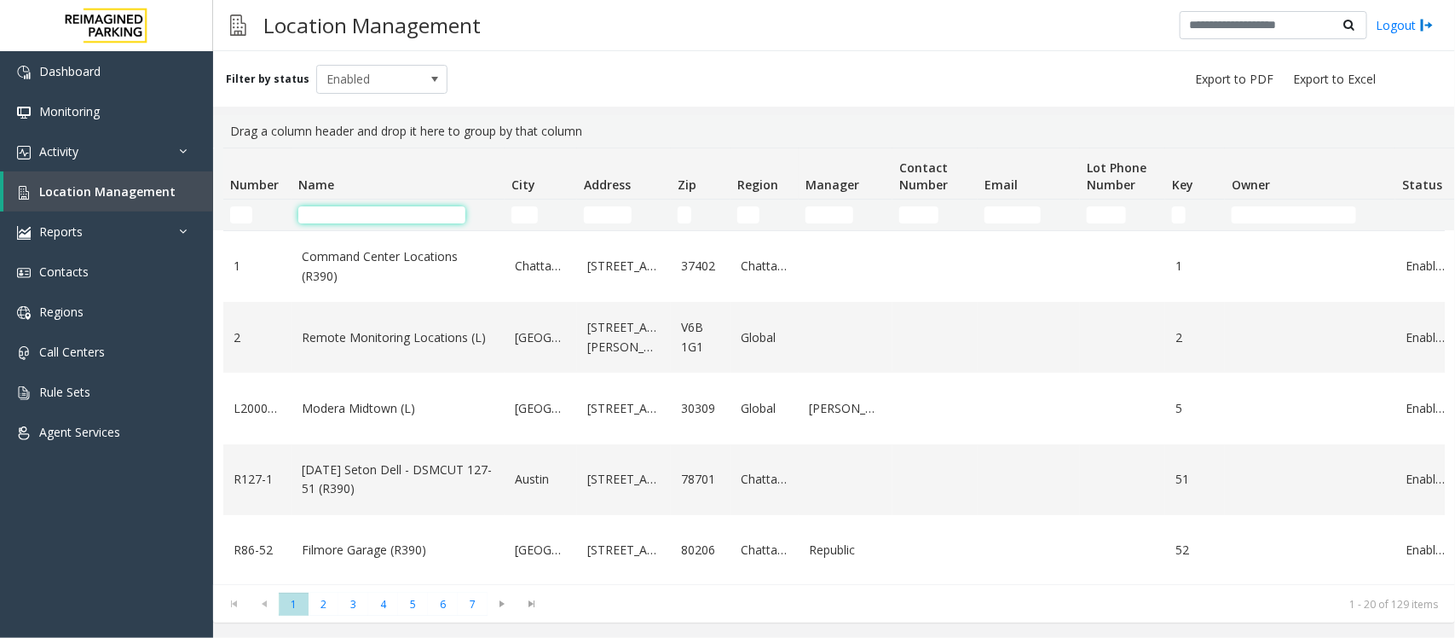
click at [392, 211] on input "Name Filter" at bounding box center [381, 214] width 167 height 17
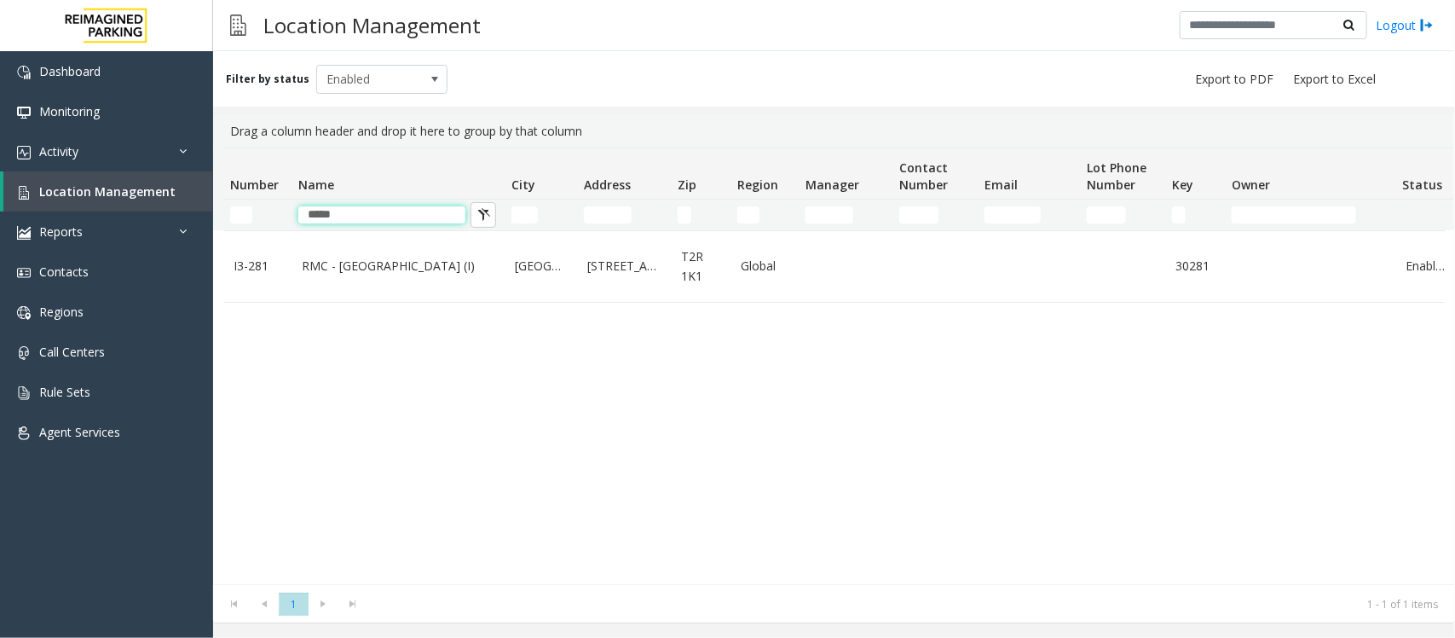
type input "*****"
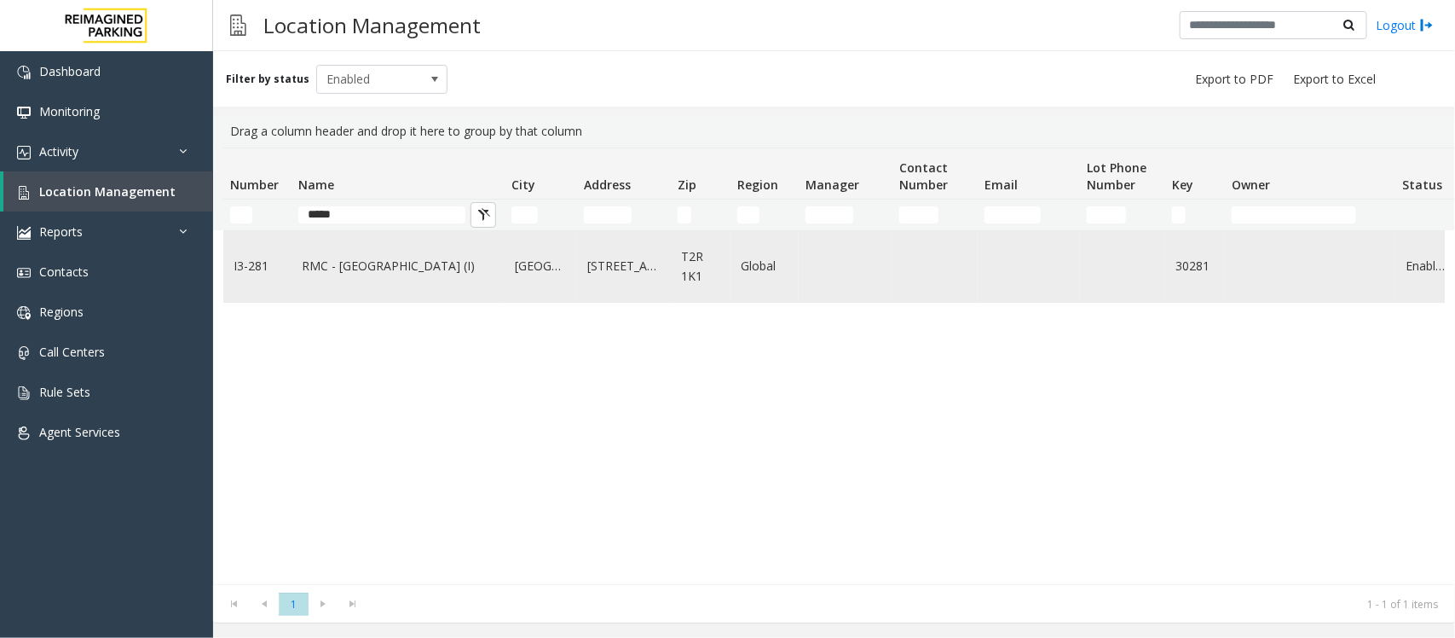
click at [350, 292] on td "RMC - [GEOGRAPHIC_DATA] (I)" at bounding box center [398, 266] width 213 height 71
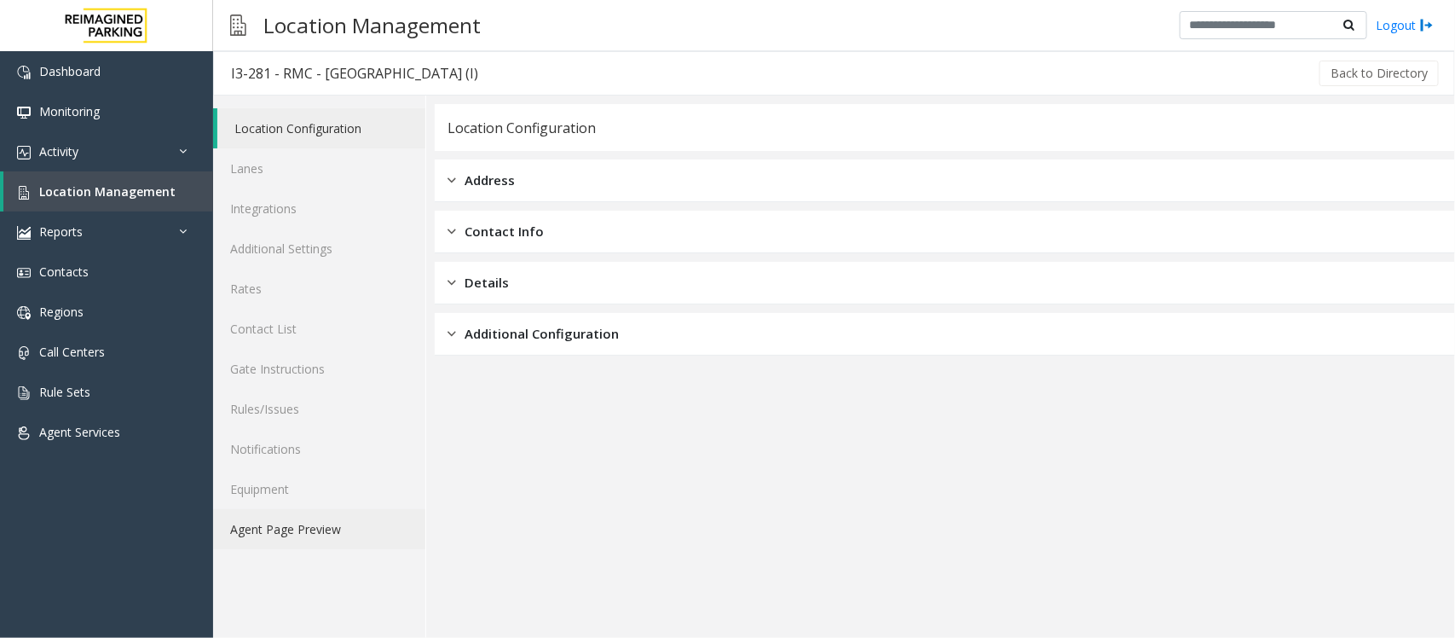
click at [304, 534] on link "Agent Page Preview" at bounding box center [319, 529] width 212 height 40
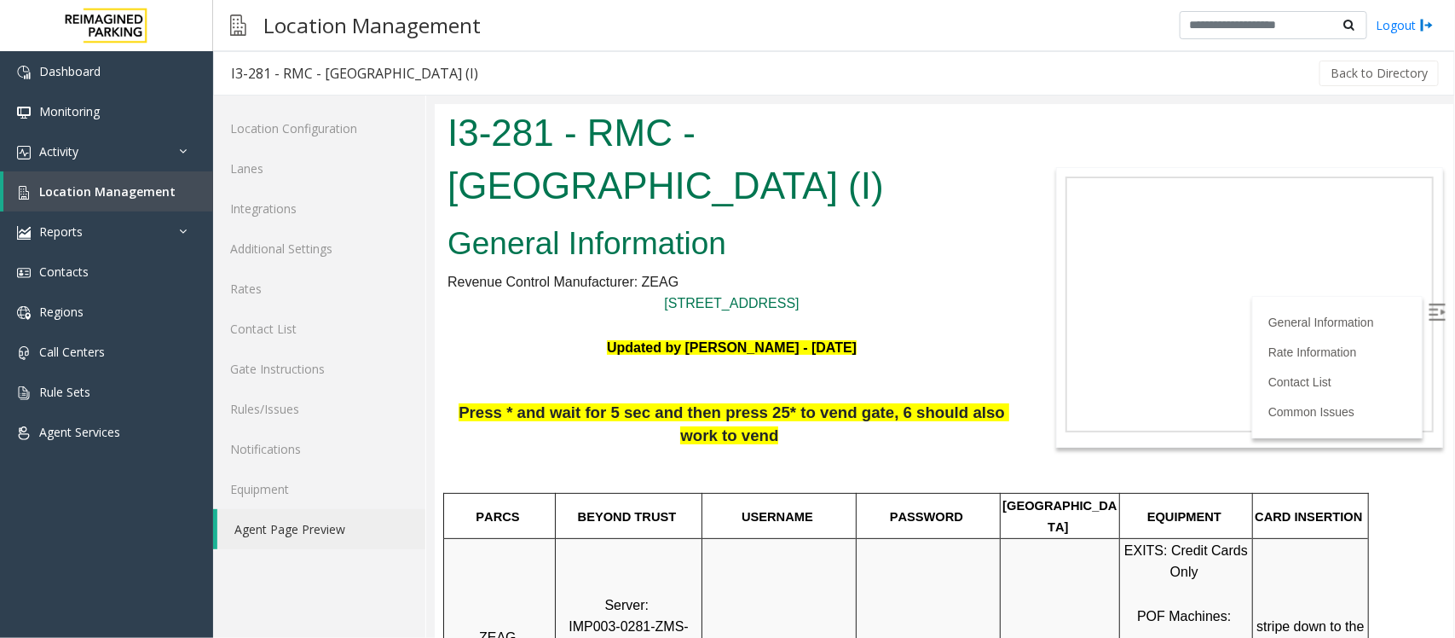
scroll to position [107, 0]
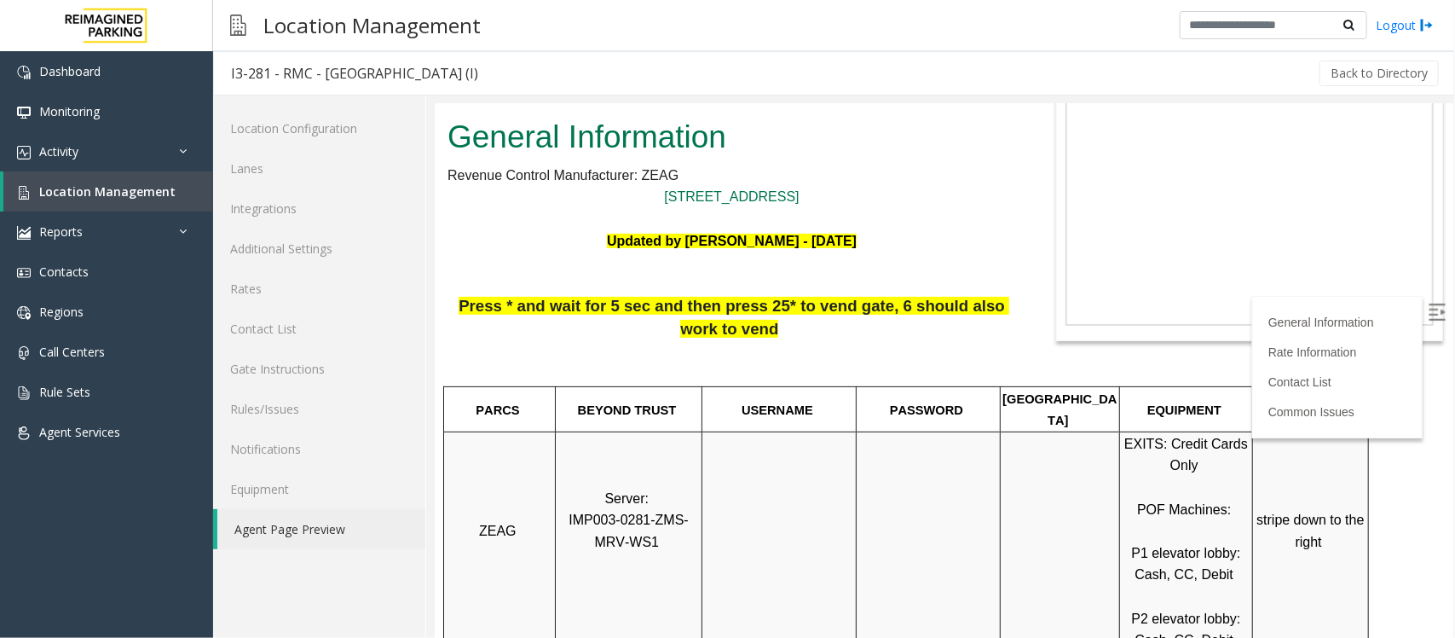
click at [1428, 314] on img at bounding box center [1436, 311] width 17 height 17
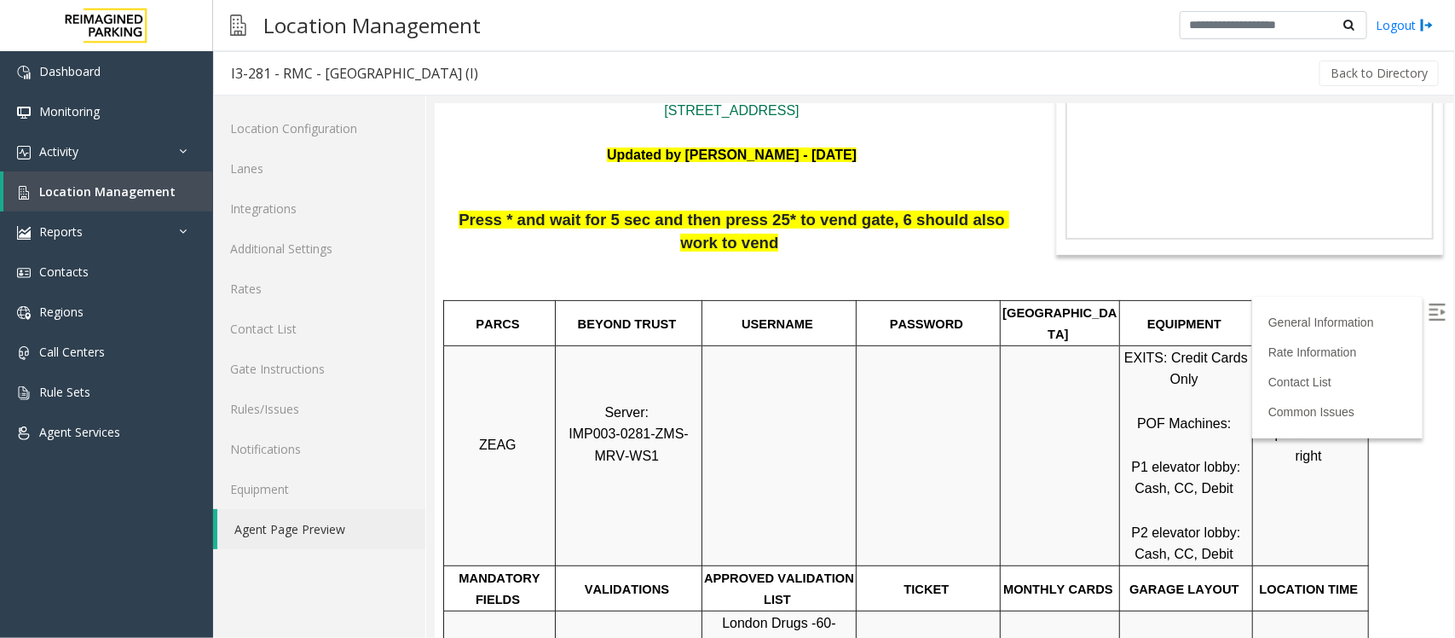
scroll to position [320, 0]
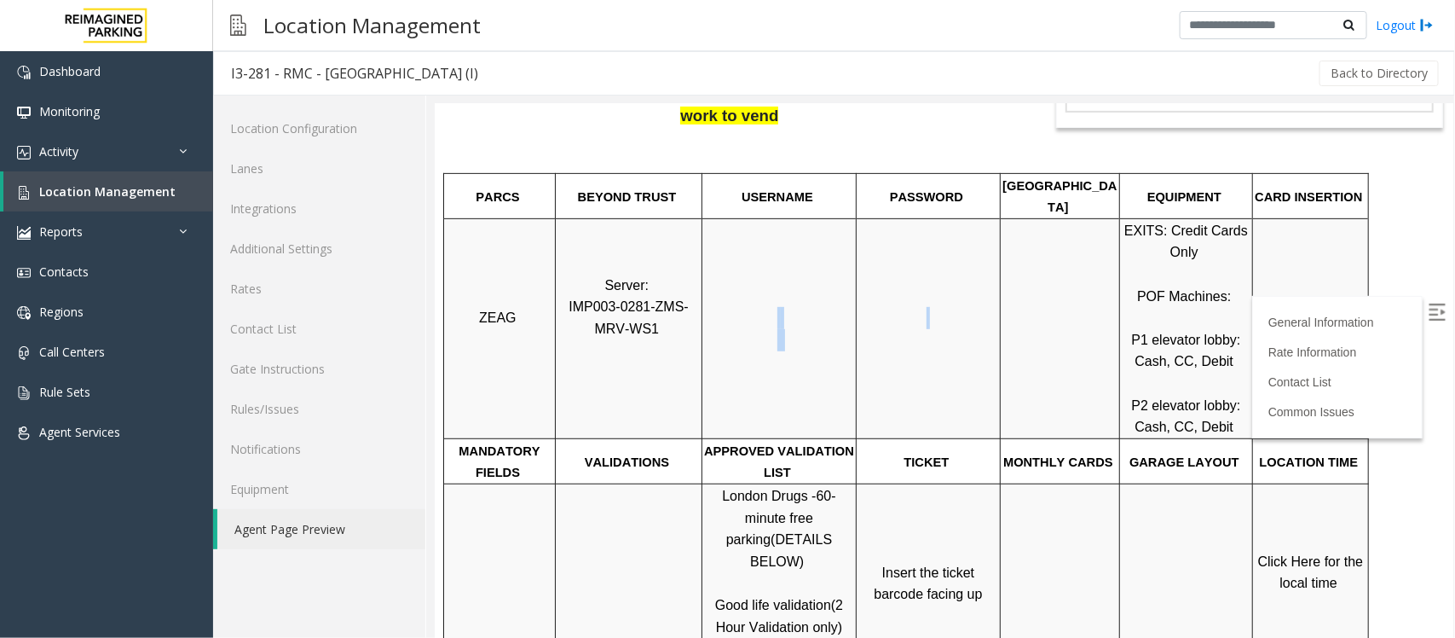
drag, startPoint x: 759, startPoint y: 280, endPoint x: 971, endPoint y: 291, distance: 212.6
click at [971, 291] on tr "ZEAG Server: IMP003-0281-ZMS-MRV-WS1 EXITS: Credit Cards Only POF Machines: P1 …" at bounding box center [905, 327] width 925 height 220
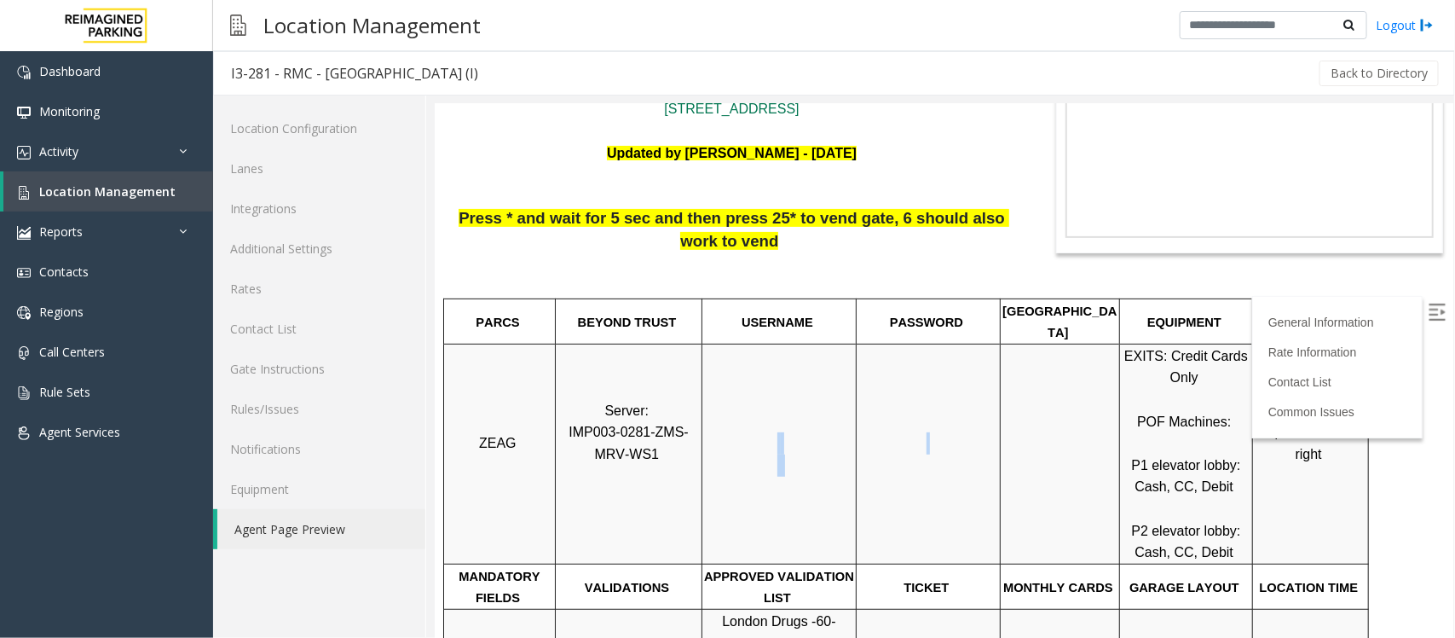
scroll to position [0, 0]
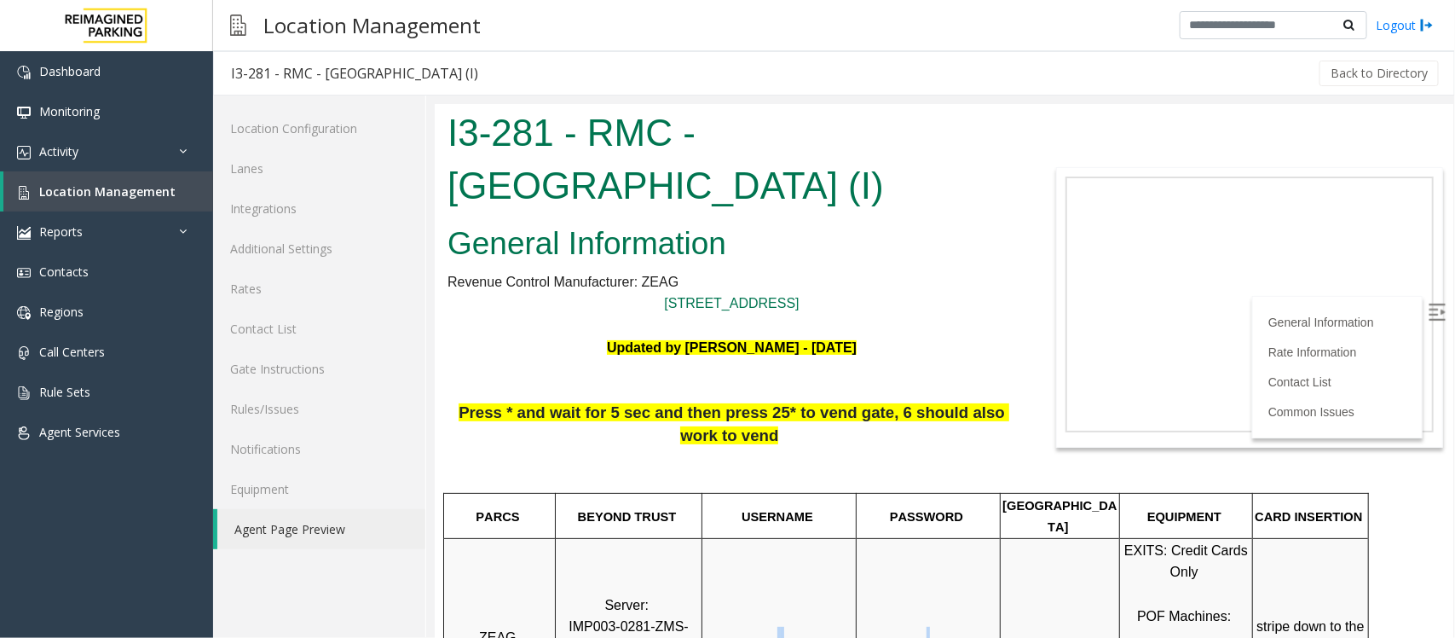
drag, startPoint x: 702, startPoint y: 136, endPoint x: 720, endPoint y: 173, distance: 41.6
click at [720, 173] on h1 "I3-281 - RMC - [GEOGRAPHIC_DATA] (I)" at bounding box center [731, 158] width 569 height 105
copy h1 "[GEOGRAPHIC_DATA] (I)"
click at [873, 262] on h2 "General Information" at bounding box center [731, 243] width 569 height 44
